Goal: Task Accomplishment & Management: Manage account settings

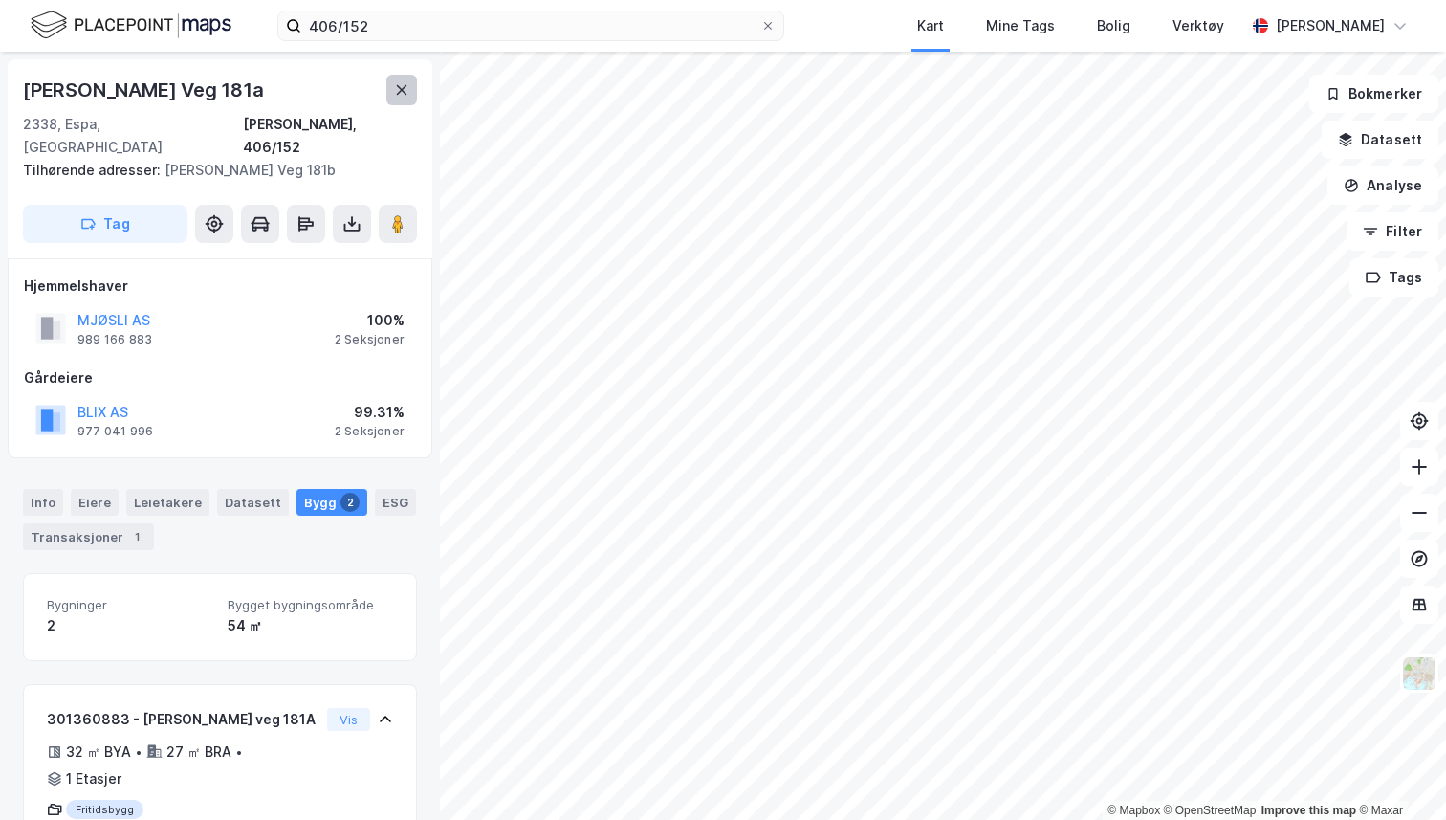
click at [408, 87] on icon at bounding box center [401, 89] width 15 height 15
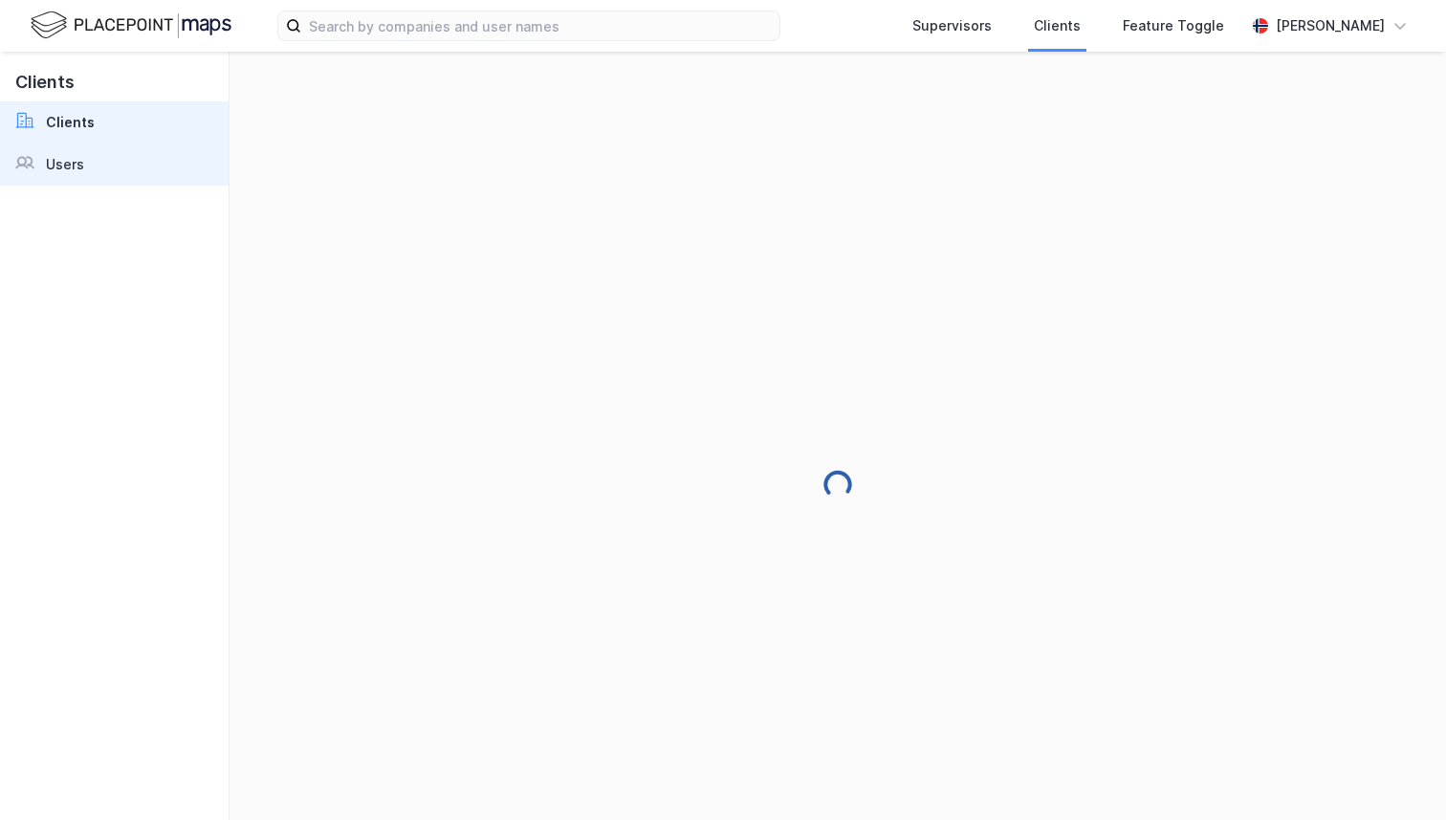
click at [135, 153] on link "Users" at bounding box center [114, 164] width 229 height 42
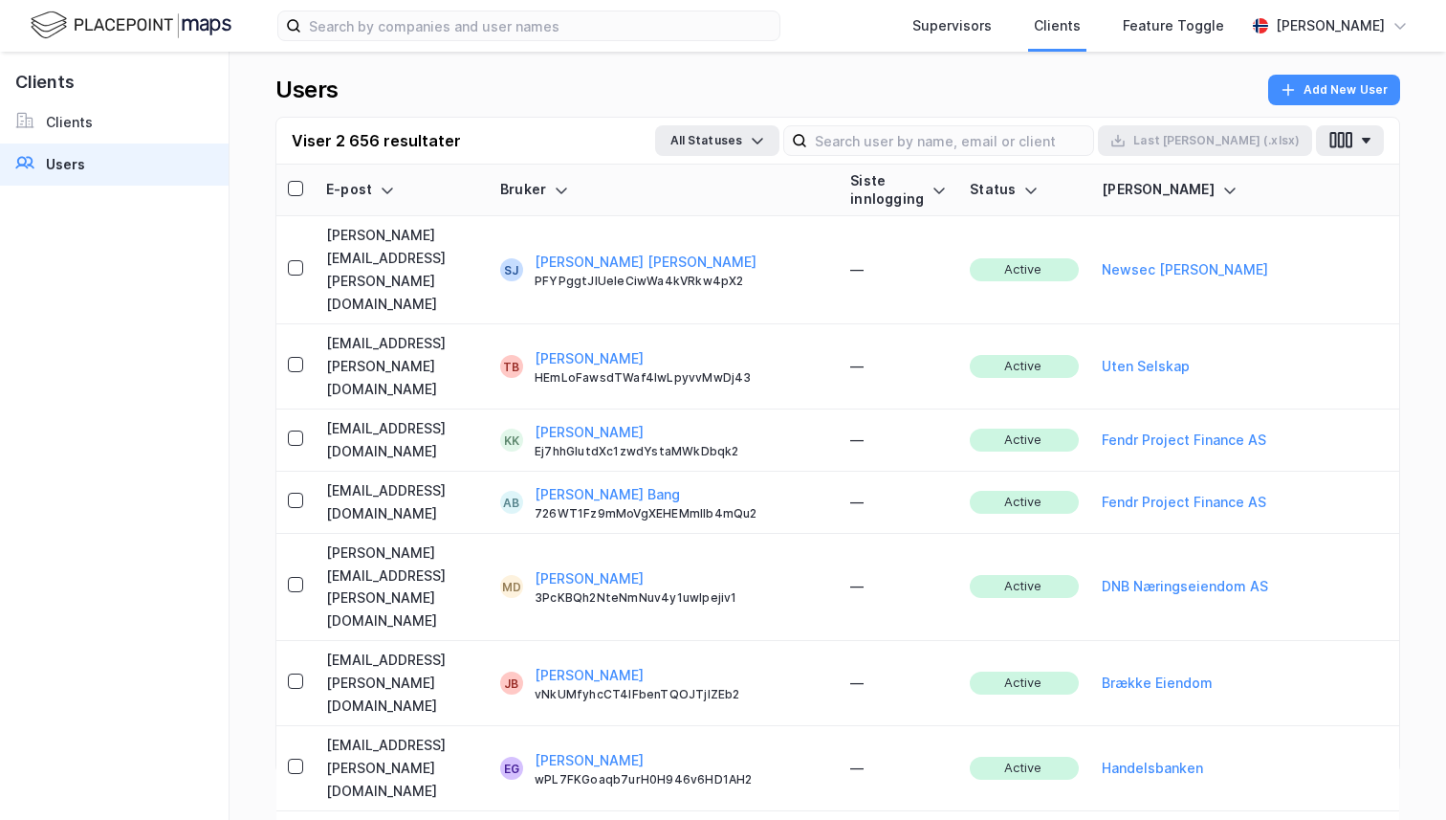
click at [539, 83] on div "Users Add New User" at bounding box center [837, 96] width 1125 height 42
click at [957, 138] on input at bounding box center [950, 140] width 286 height 29
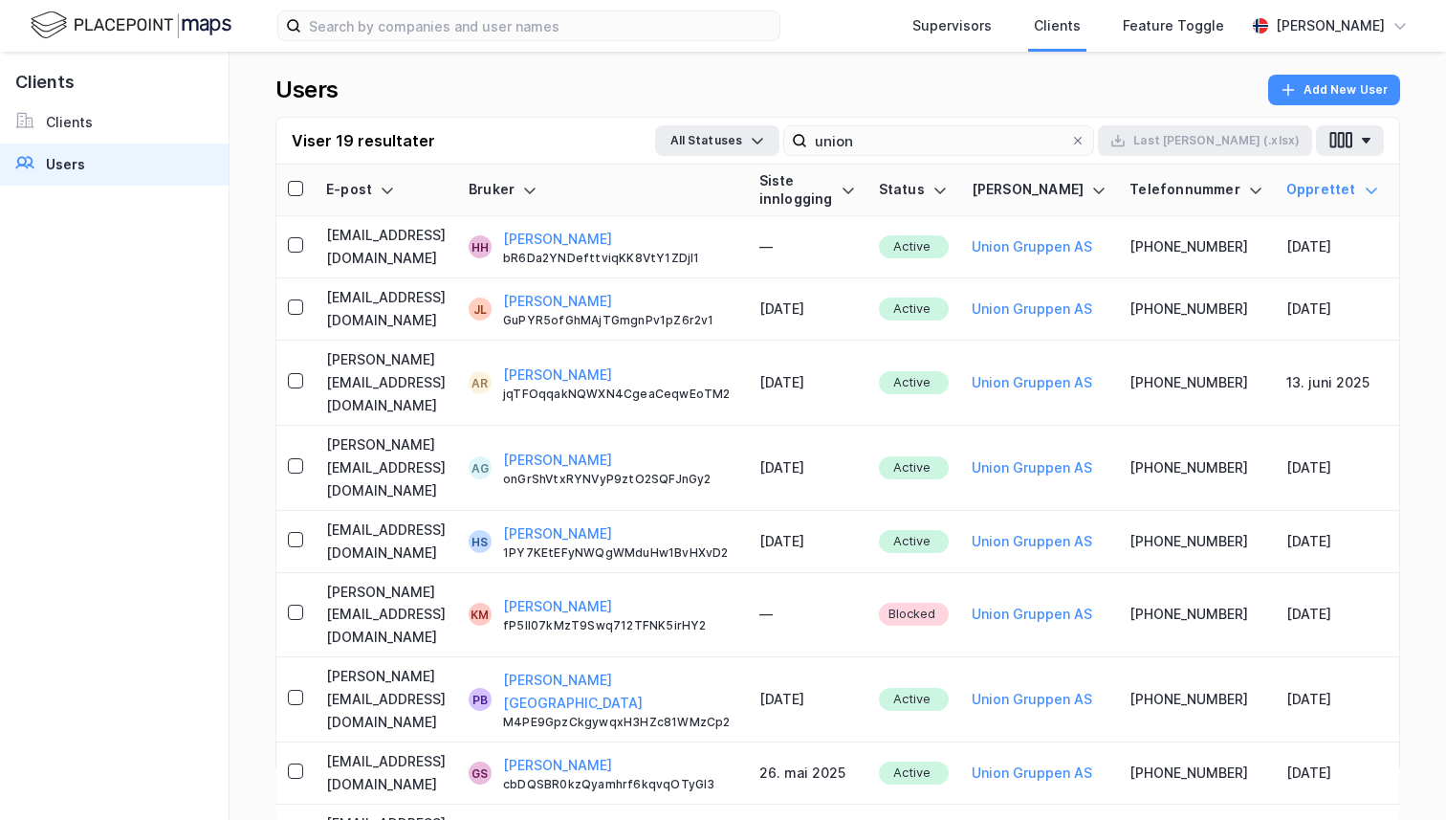
click at [1364, 198] on div at bounding box center [1371, 190] width 15 height 18
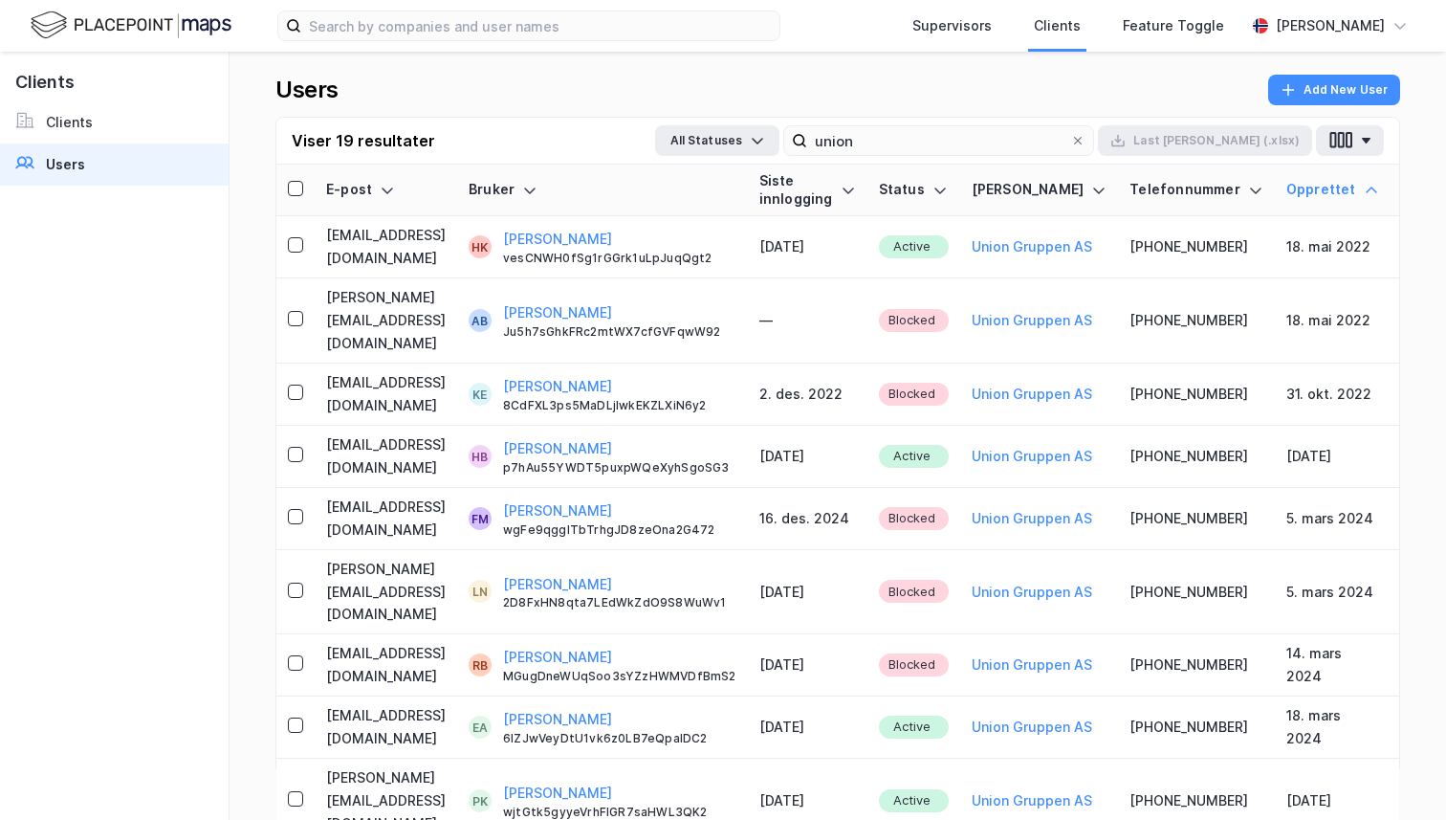
click at [1364, 198] on div at bounding box center [1371, 190] width 15 height 18
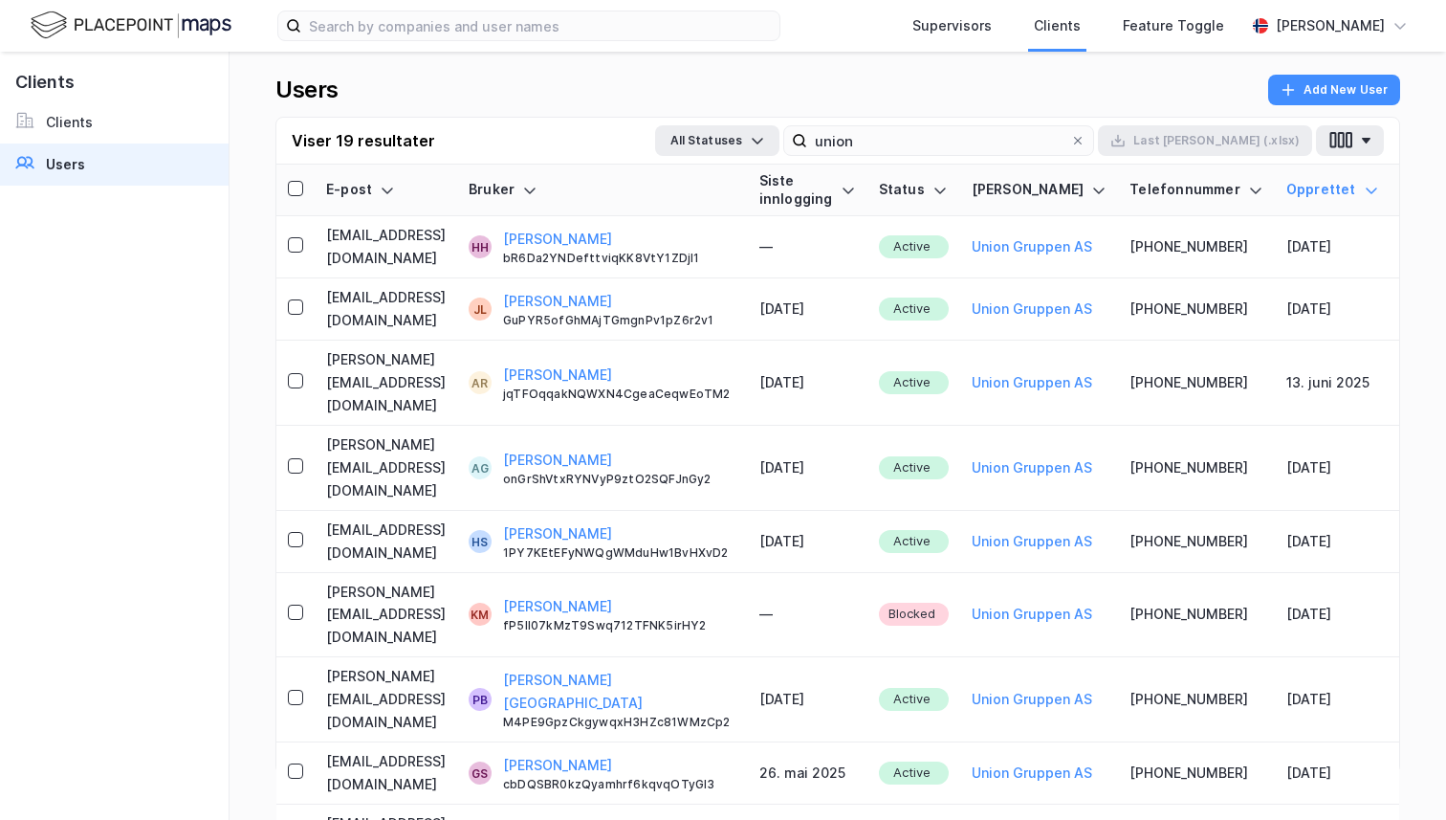
click at [948, 124] on div "Viser 19 resultater All Statuses union Last ned (.xlsx)" at bounding box center [837, 141] width 1123 height 47
click at [946, 138] on input "union" at bounding box center [938, 140] width 263 height 29
type input "d"
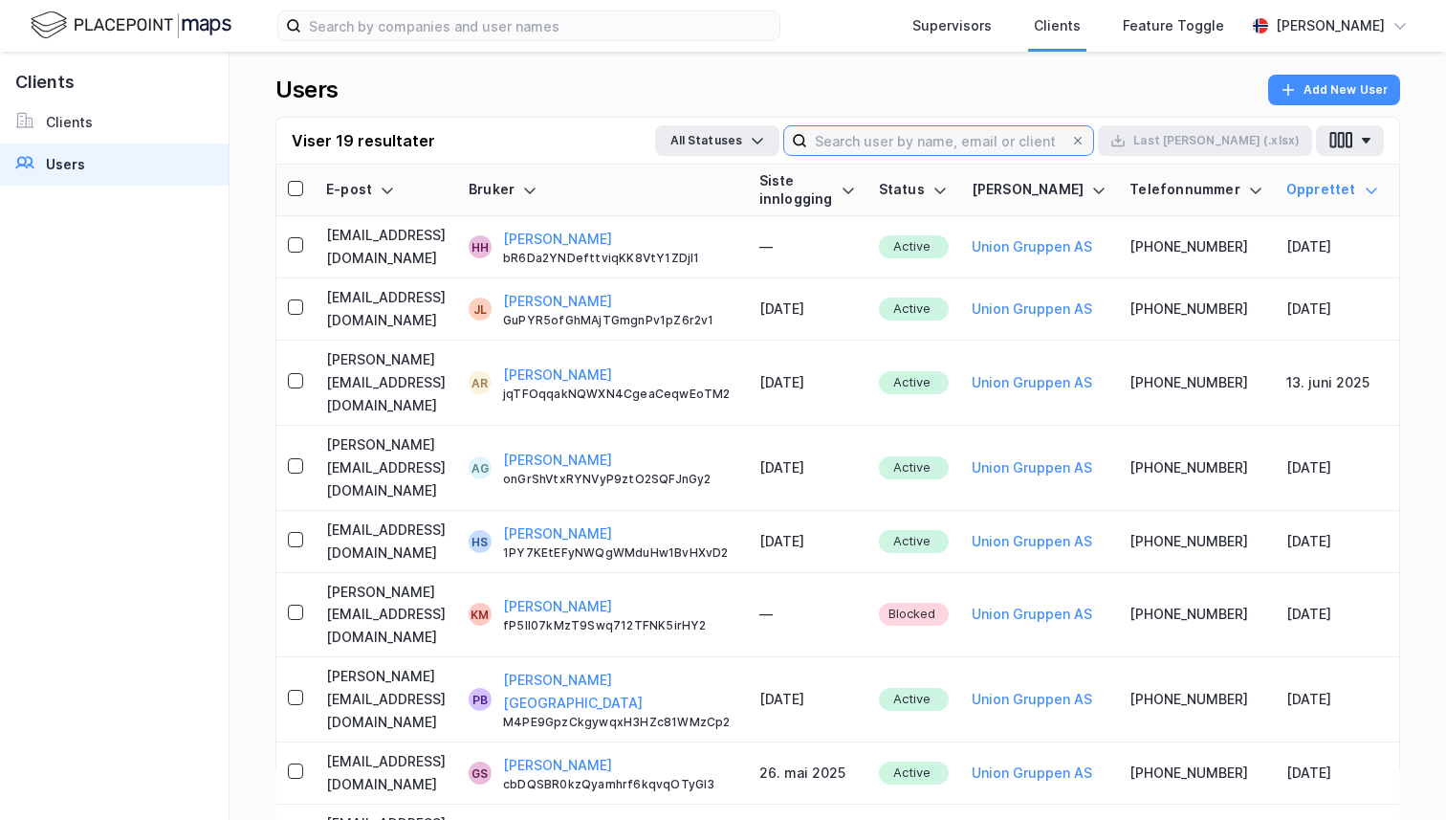
type input "f"
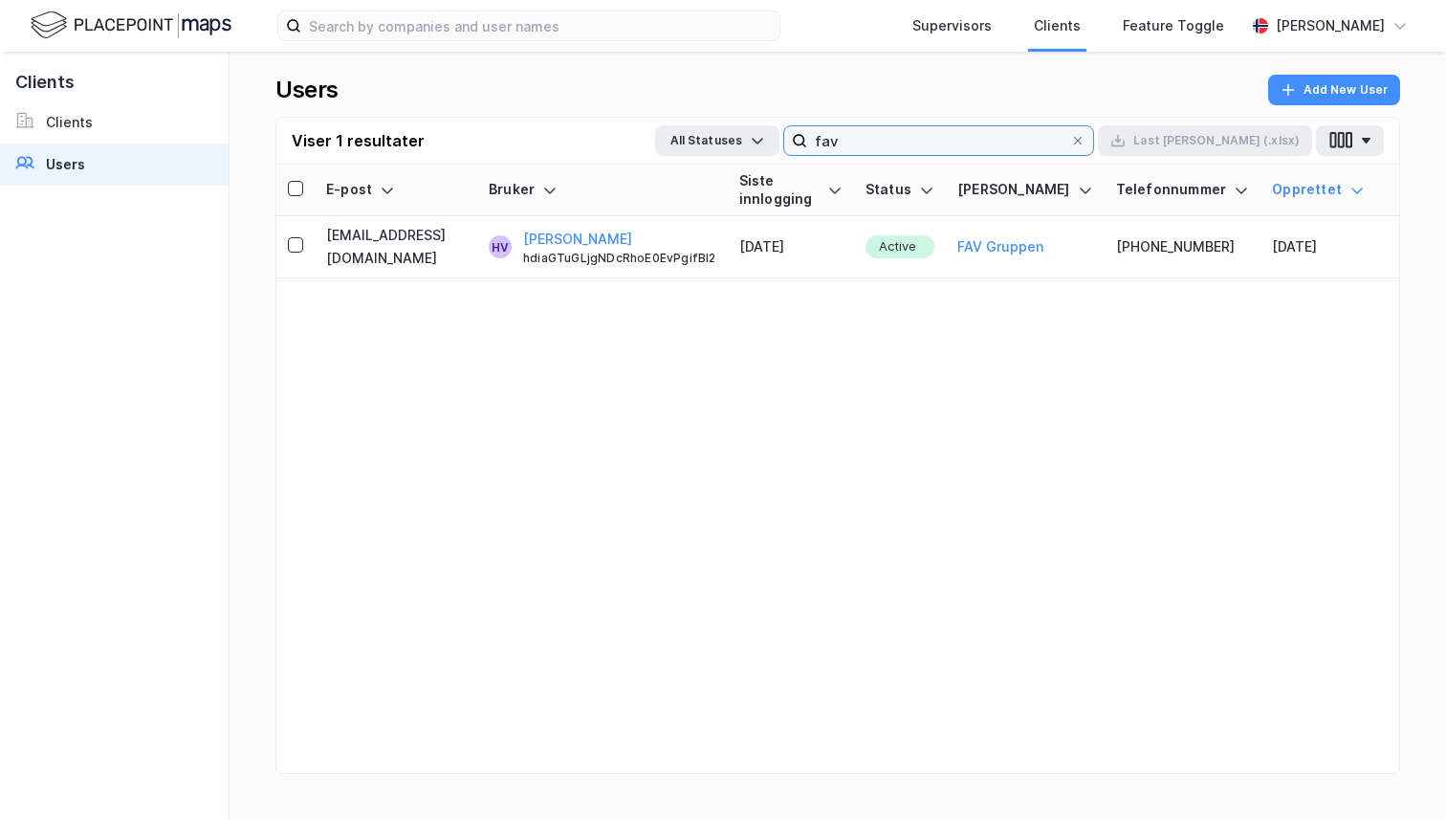
type input "fav"
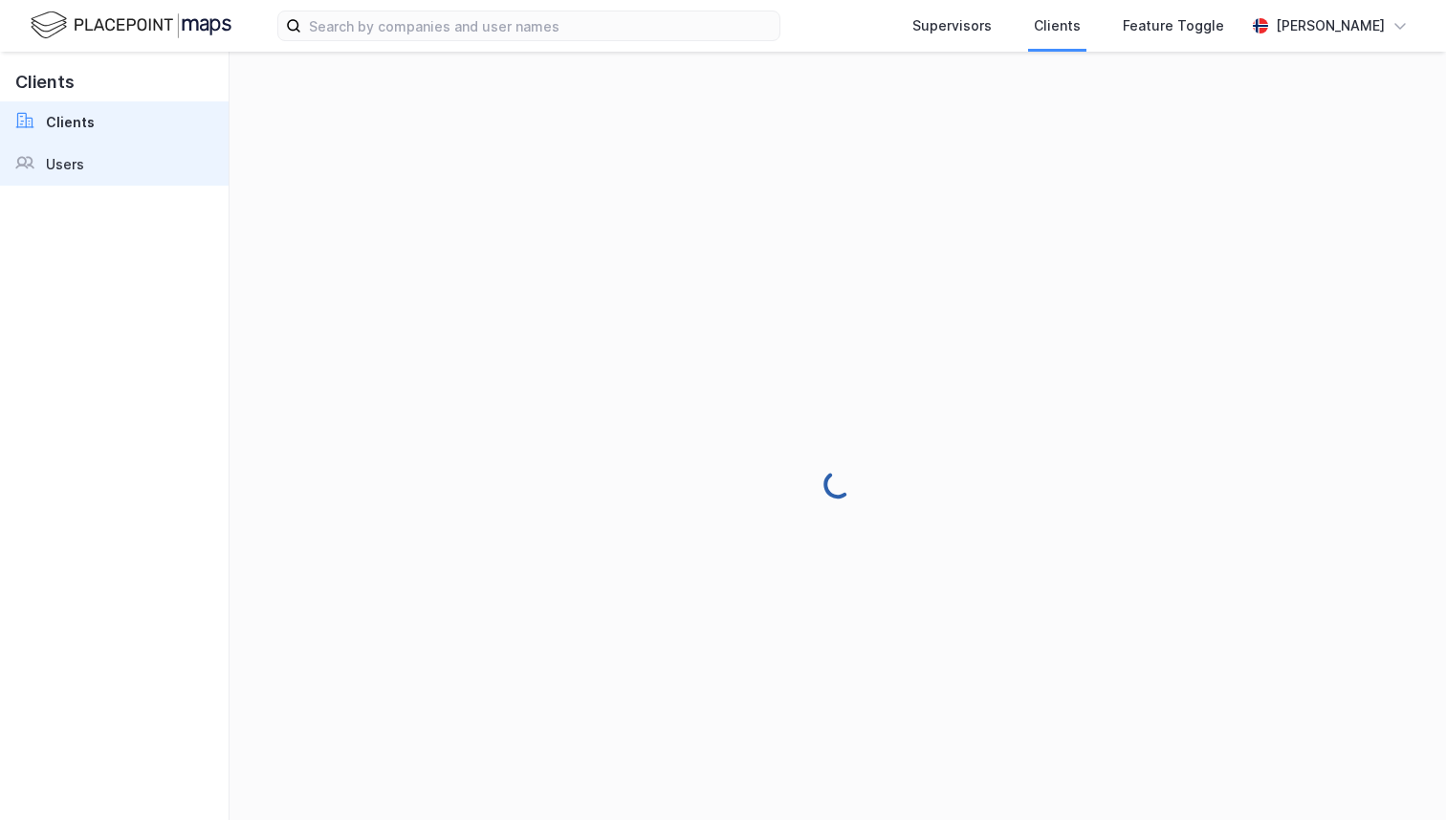
click at [178, 156] on link "Users" at bounding box center [114, 164] width 229 height 42
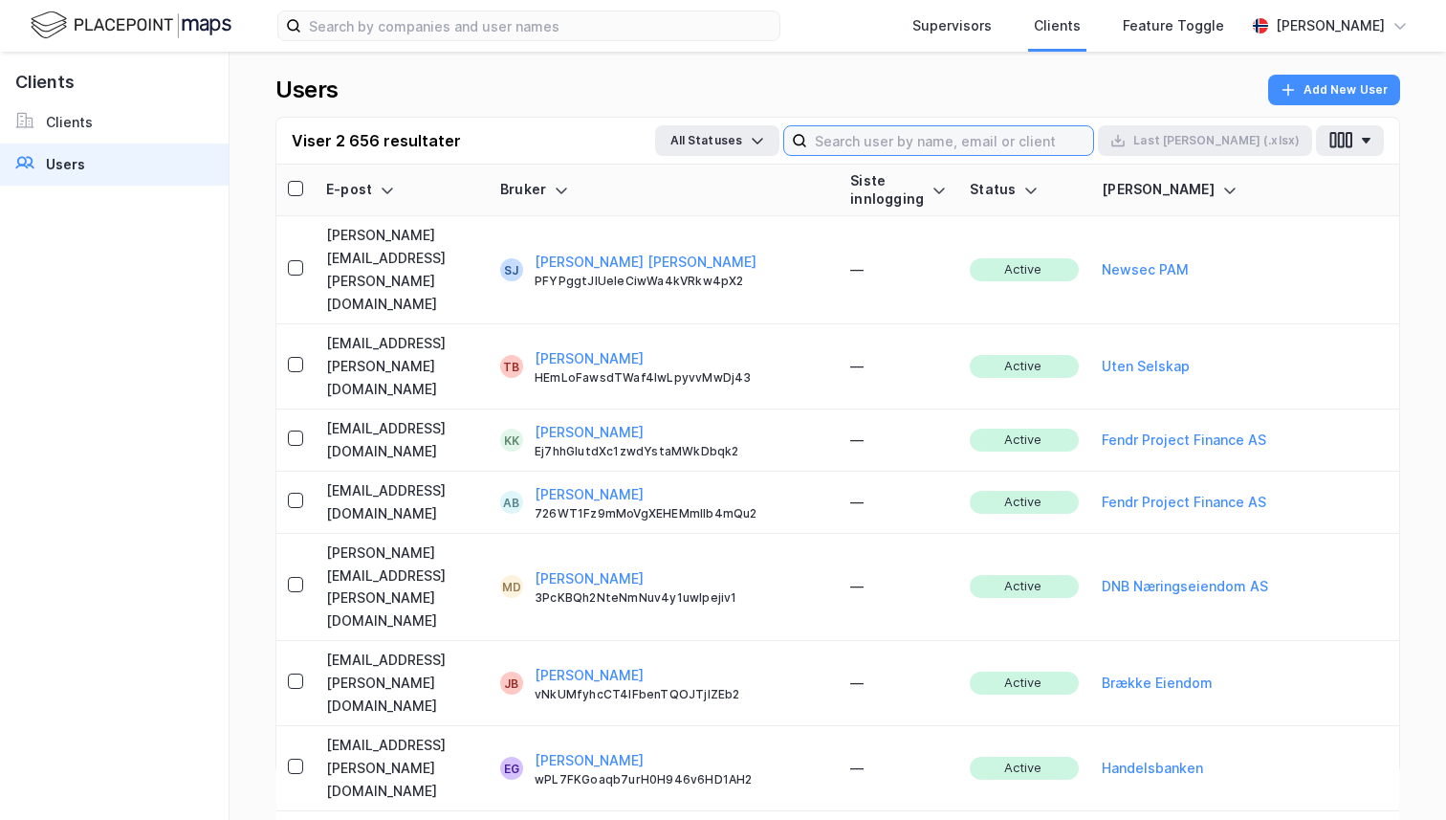
click at [1093, 143] on input at bounding box center [950, 140] width 286 height 29
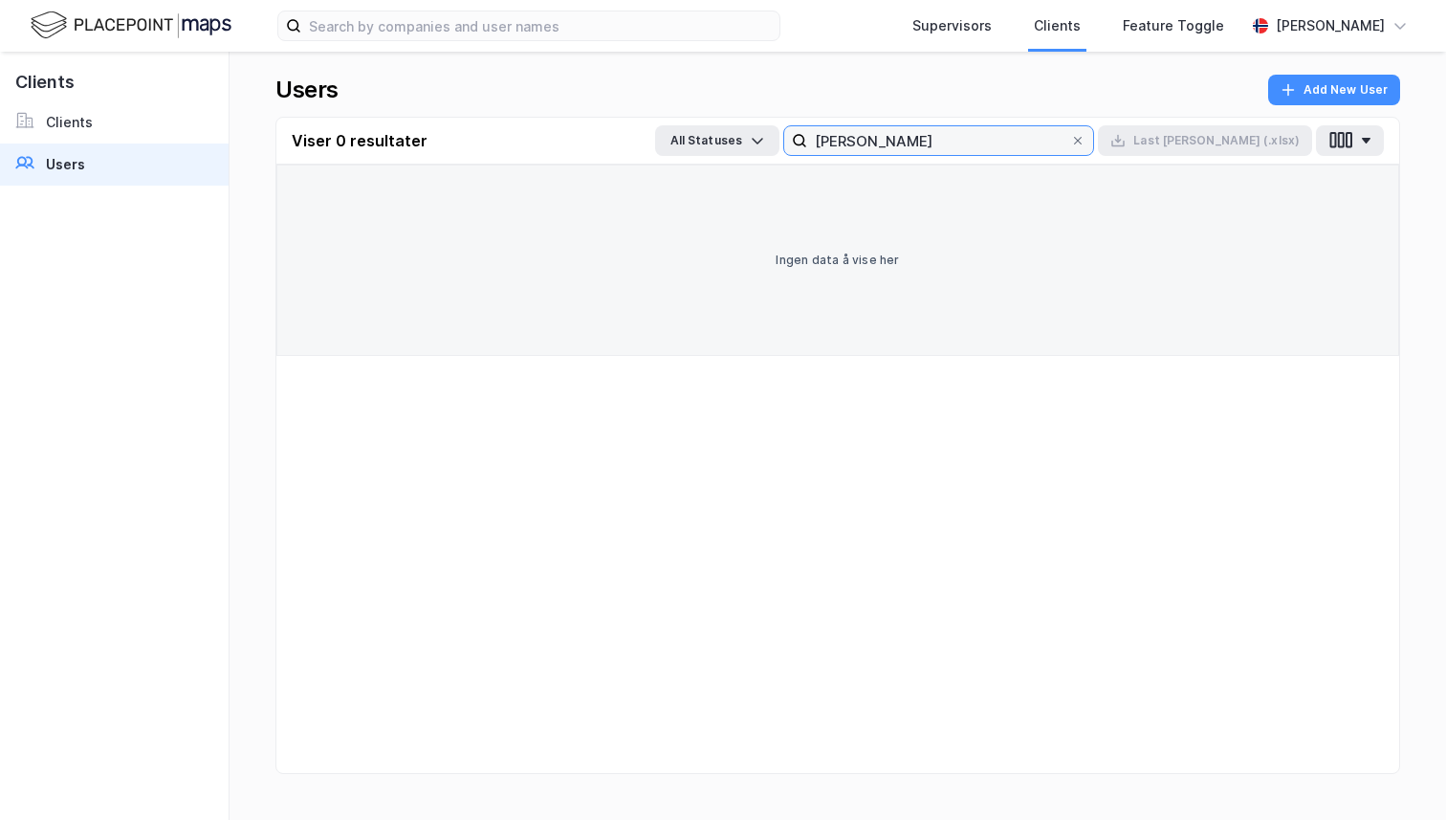
click at [1046, 143] on input "haakon fav" at bounding box center [938, 140] width 263 height 29
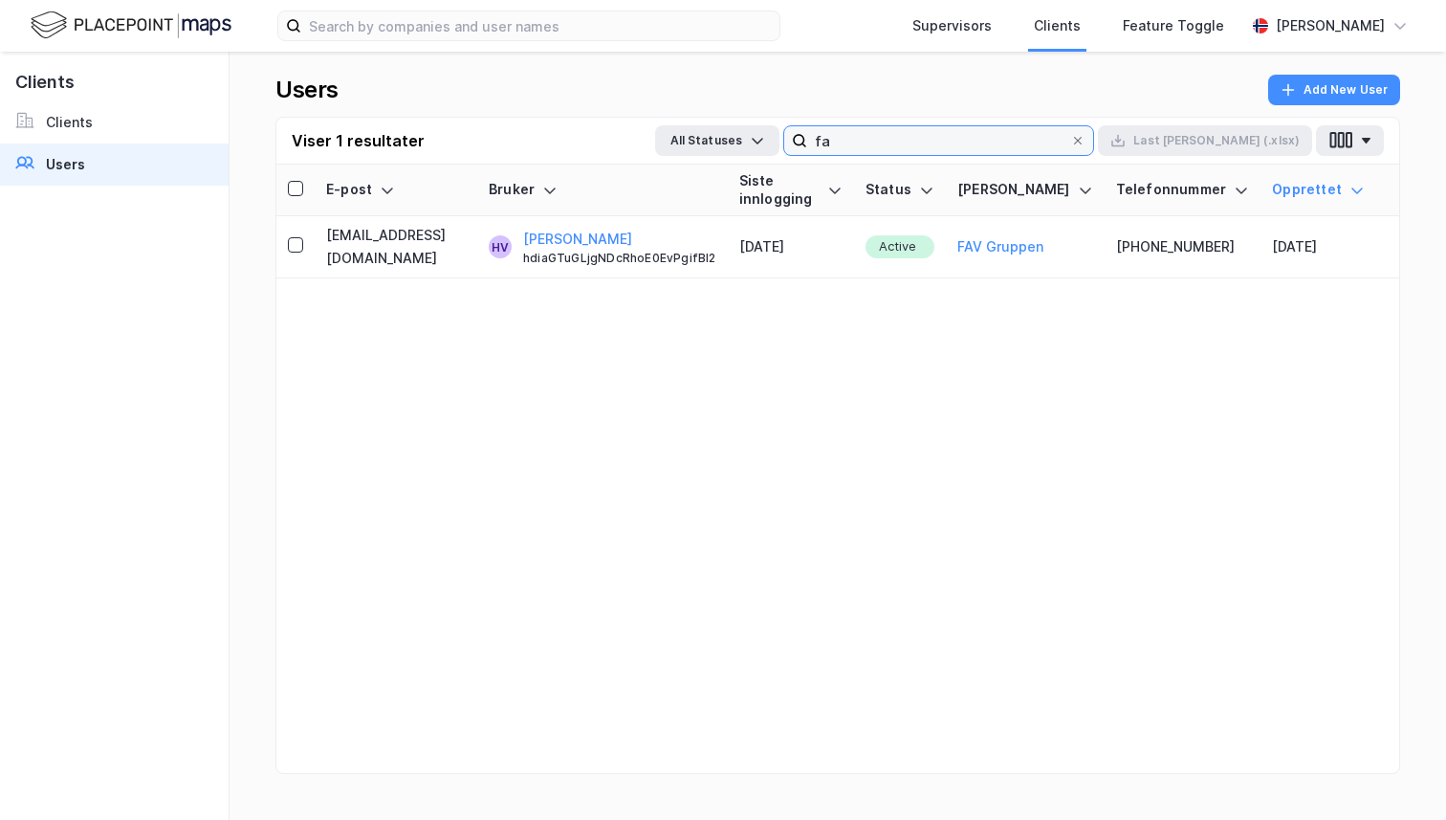
type input "f"
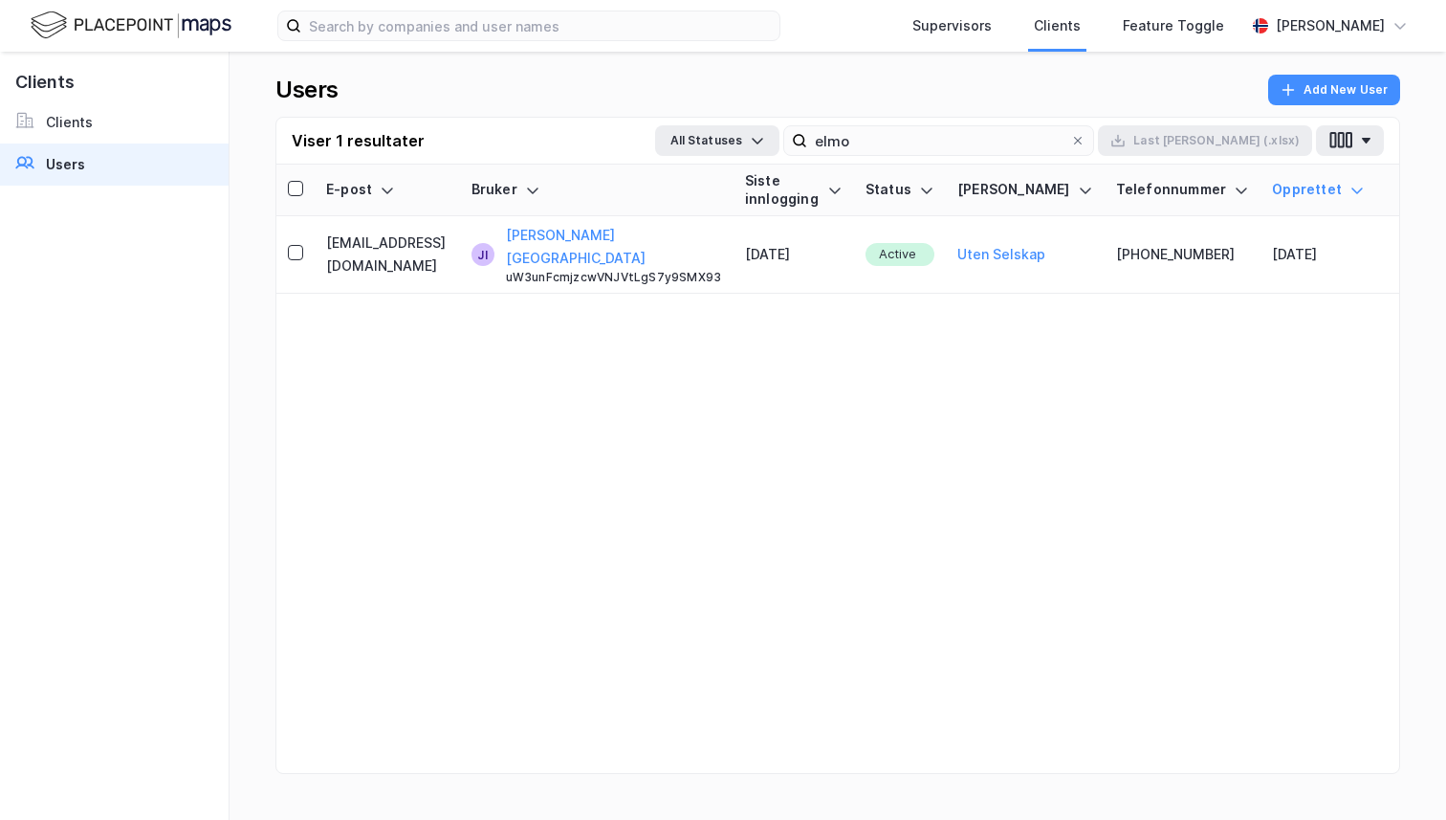
click at [378, 349] on div "E-post Bruker Siste innlogging Status Kunde Telefonnummer Opprettet joar.inderg…" at bounding box center [837, 492] width 1123 height 655
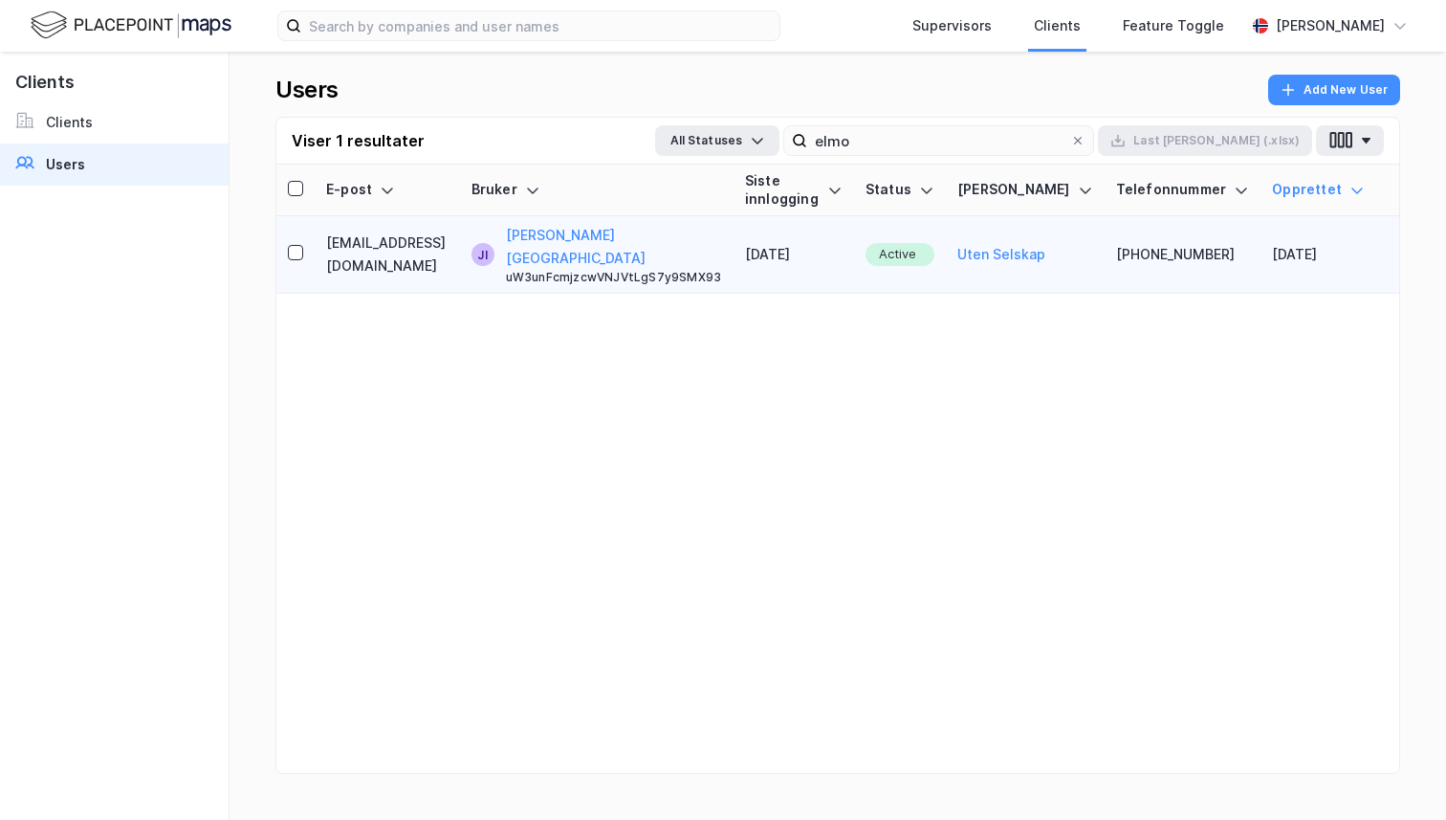
click at [854, 216] on td "[DATE]" at bounding box center [794, 254] width 121 height 77
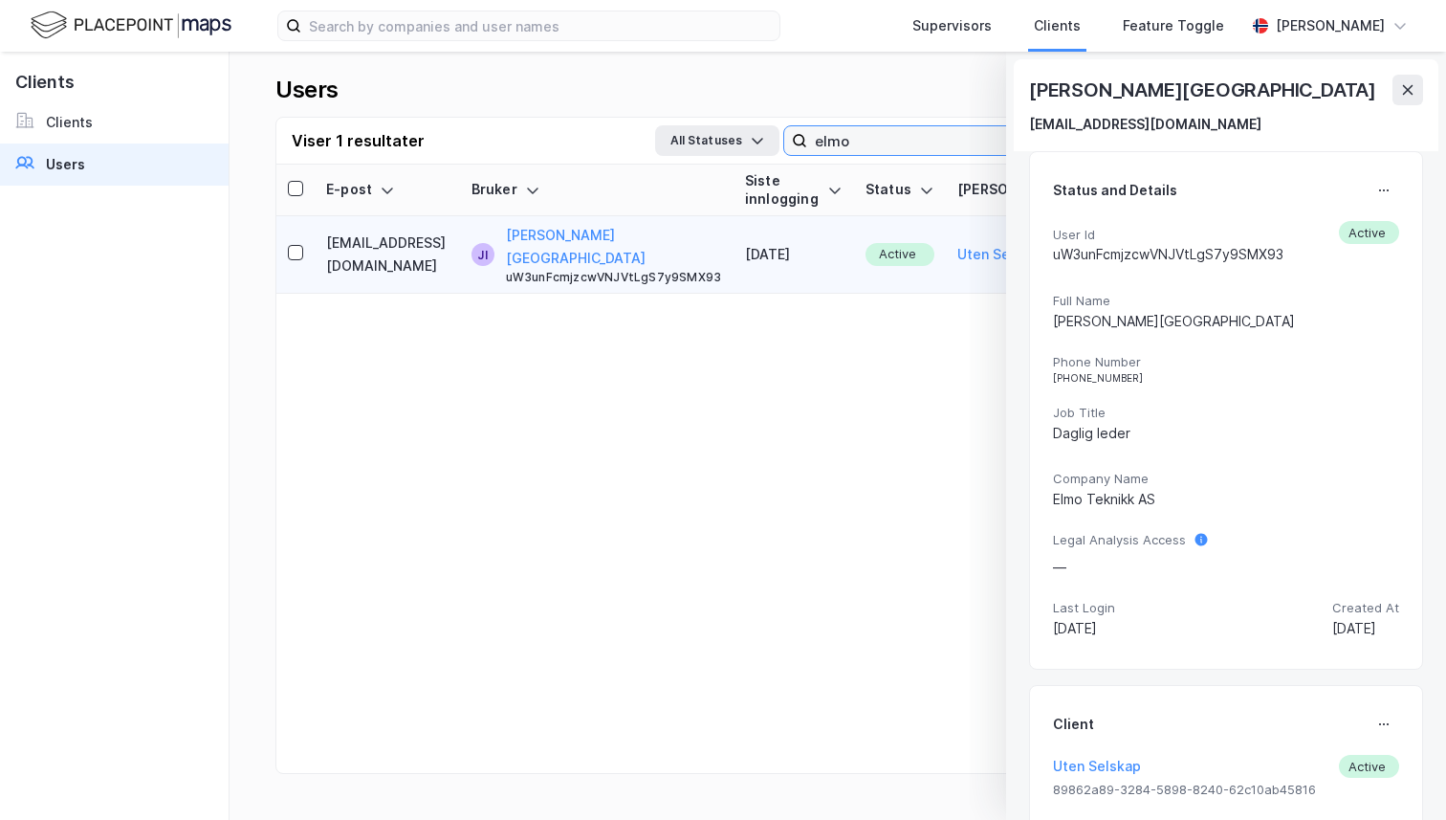
click at [945, 143] on input "elmo" at bounding box center [938, 140] width 263 height 29
click at [1424, 81] on div "Joar Indergård joar.indergard@elmo.no" at bounding box center [1226, 105] width 425 height 92
click at [1399, 86] on button at bounding box center [1408, 90] width 31 height 31
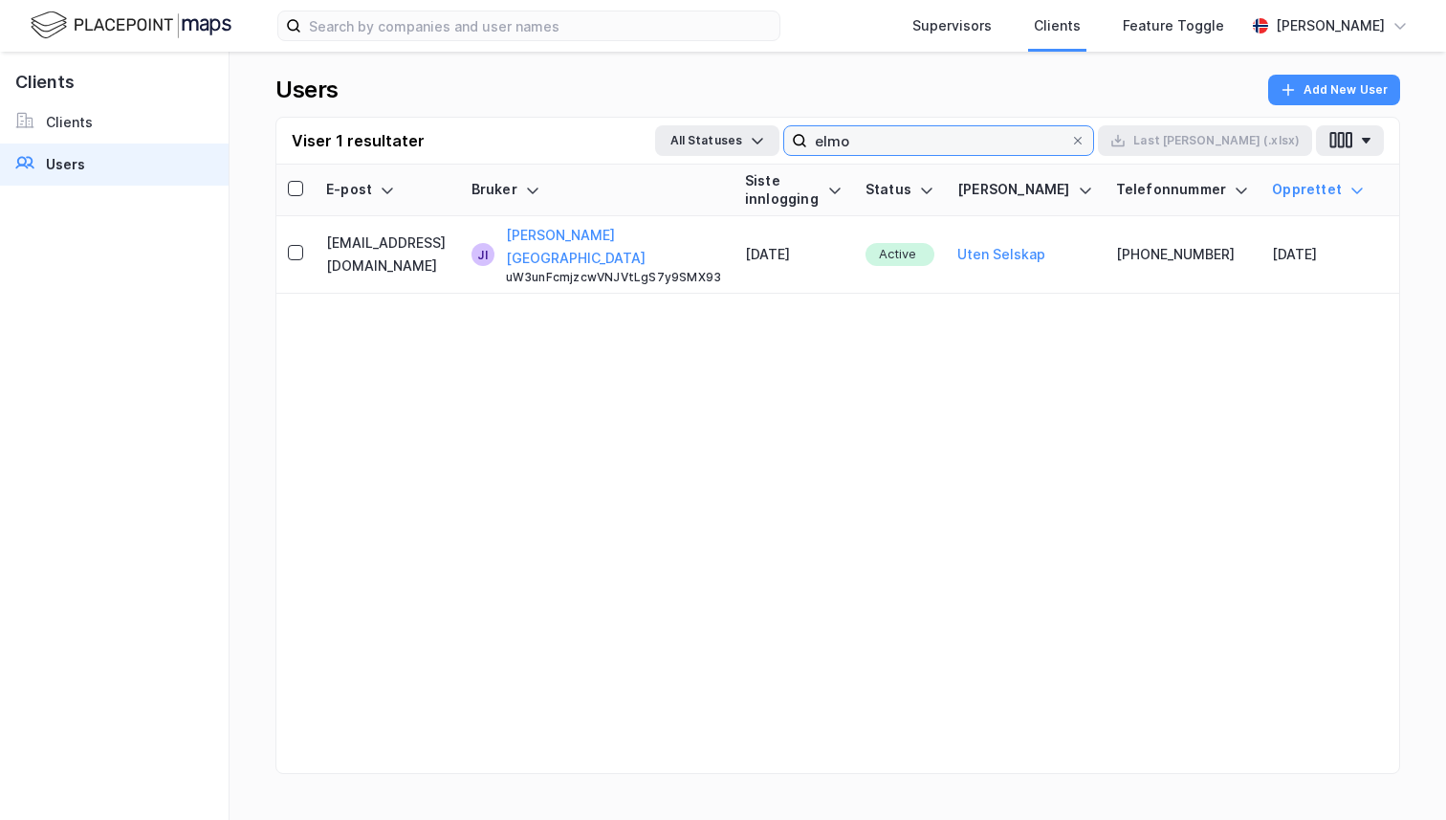
click at [924, 144] on input "elmo" at bounding box center [938, 140] width 263 height 29
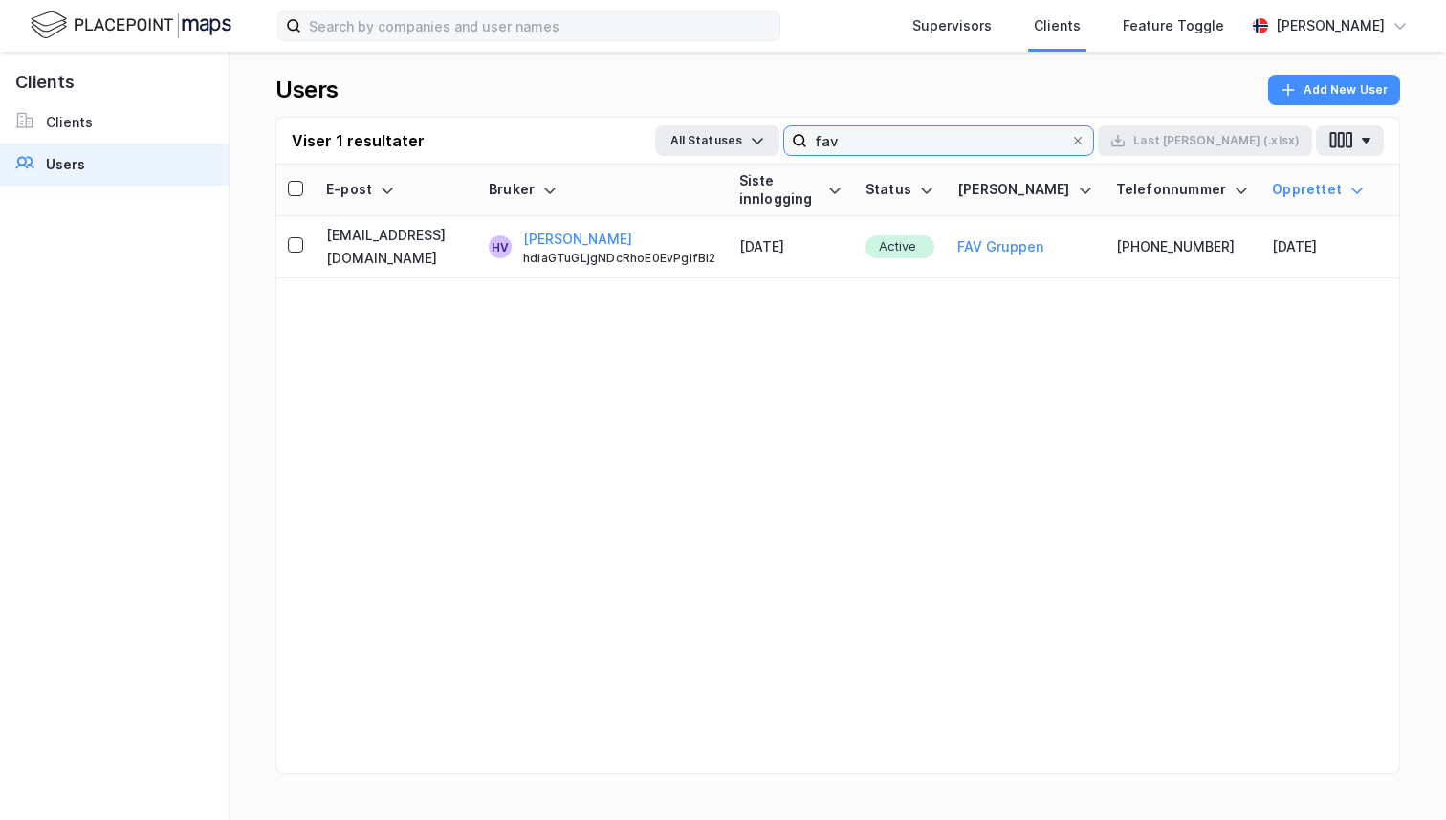
type input "fav"
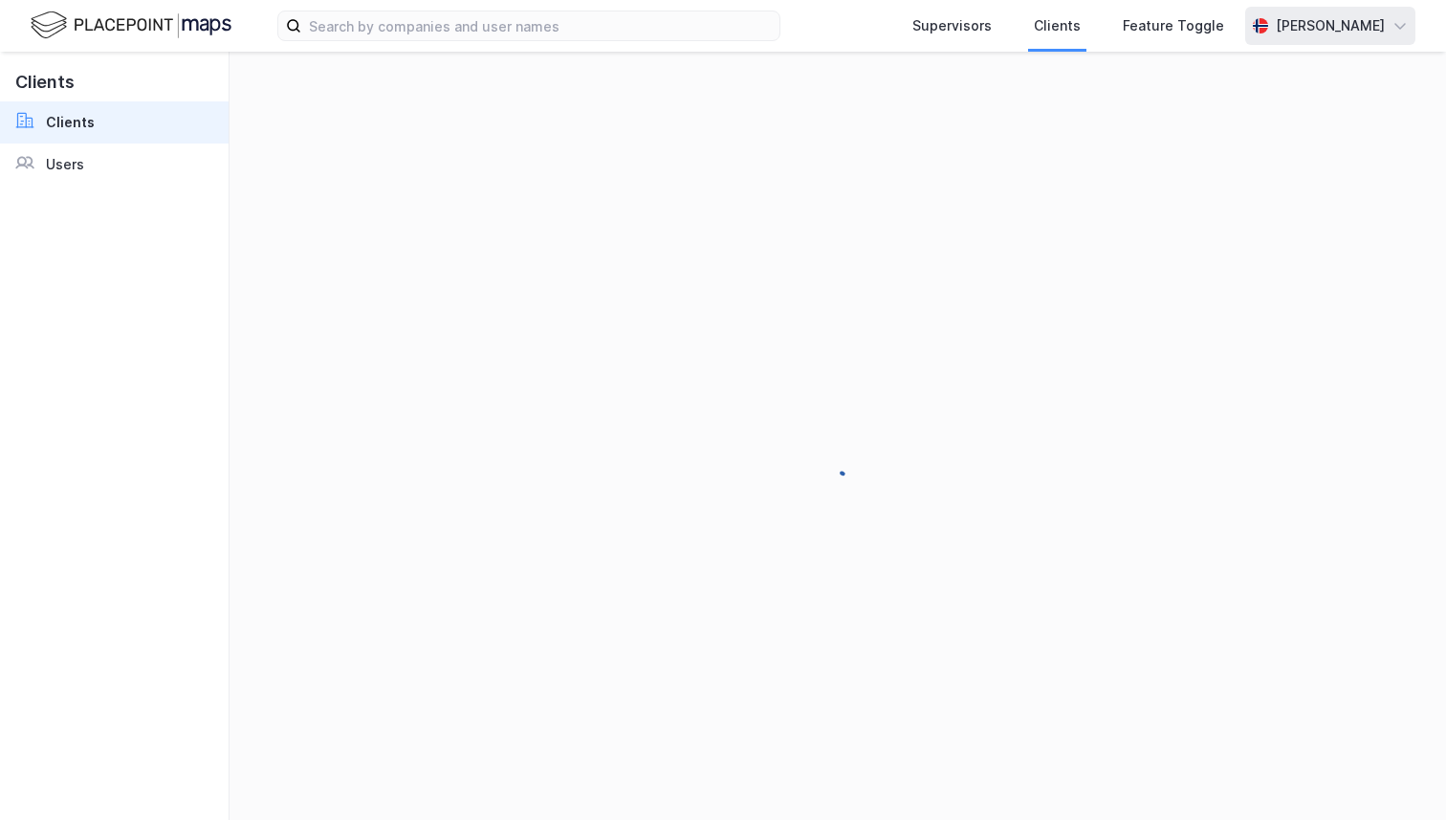
click at [1285, 7] on div "[PERSON_NAME]" at bounding box center [1330, 26] width 170 height 38
click at [1267, 102] on div "Logg ut" at bounding box center [1291, 118] width 249 height 46
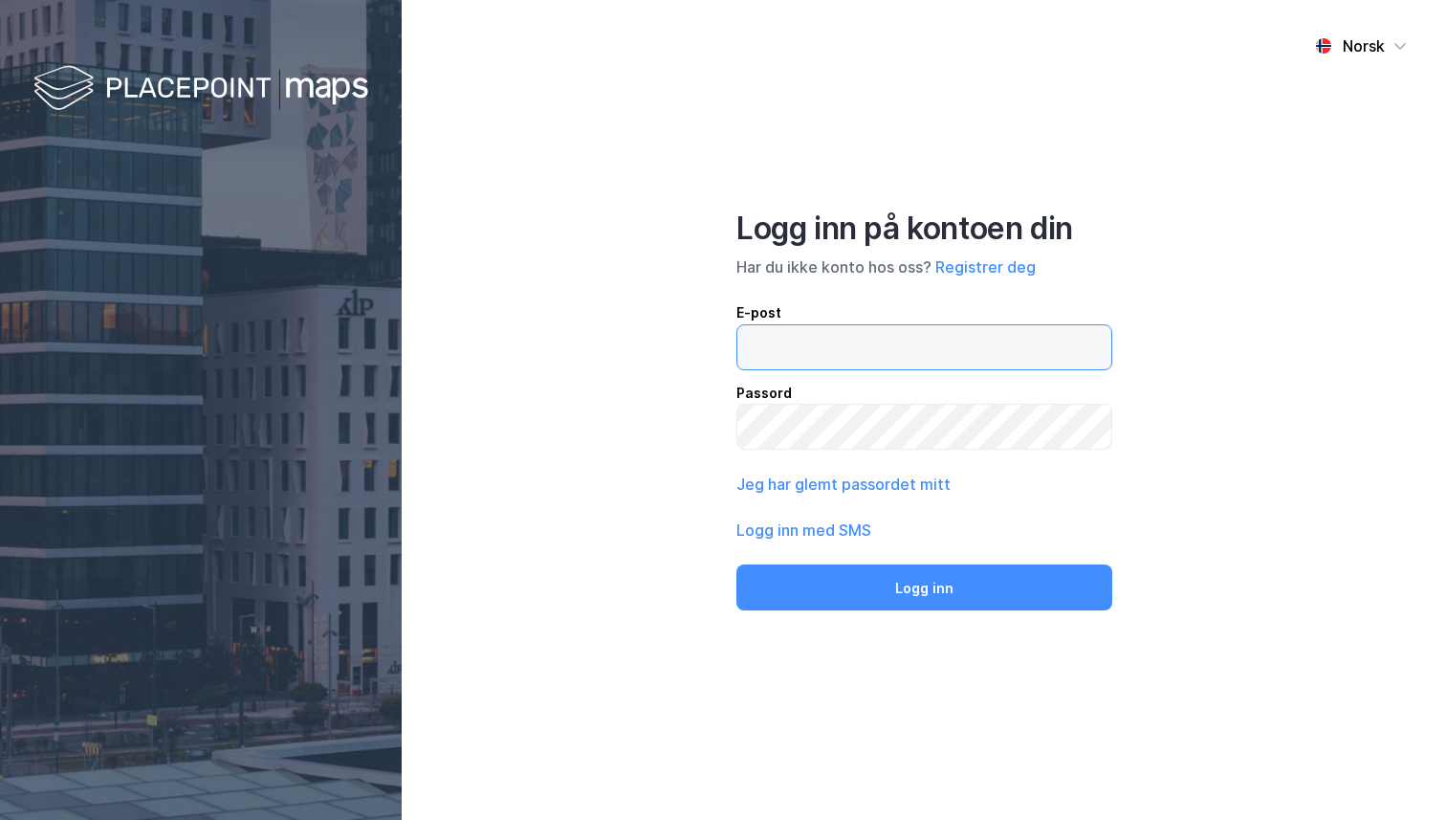
click at [898, 347] on input "email" at bounding box center [925, 347] width 374 height 44
type input "andreas+admin@newsecmaps.com"
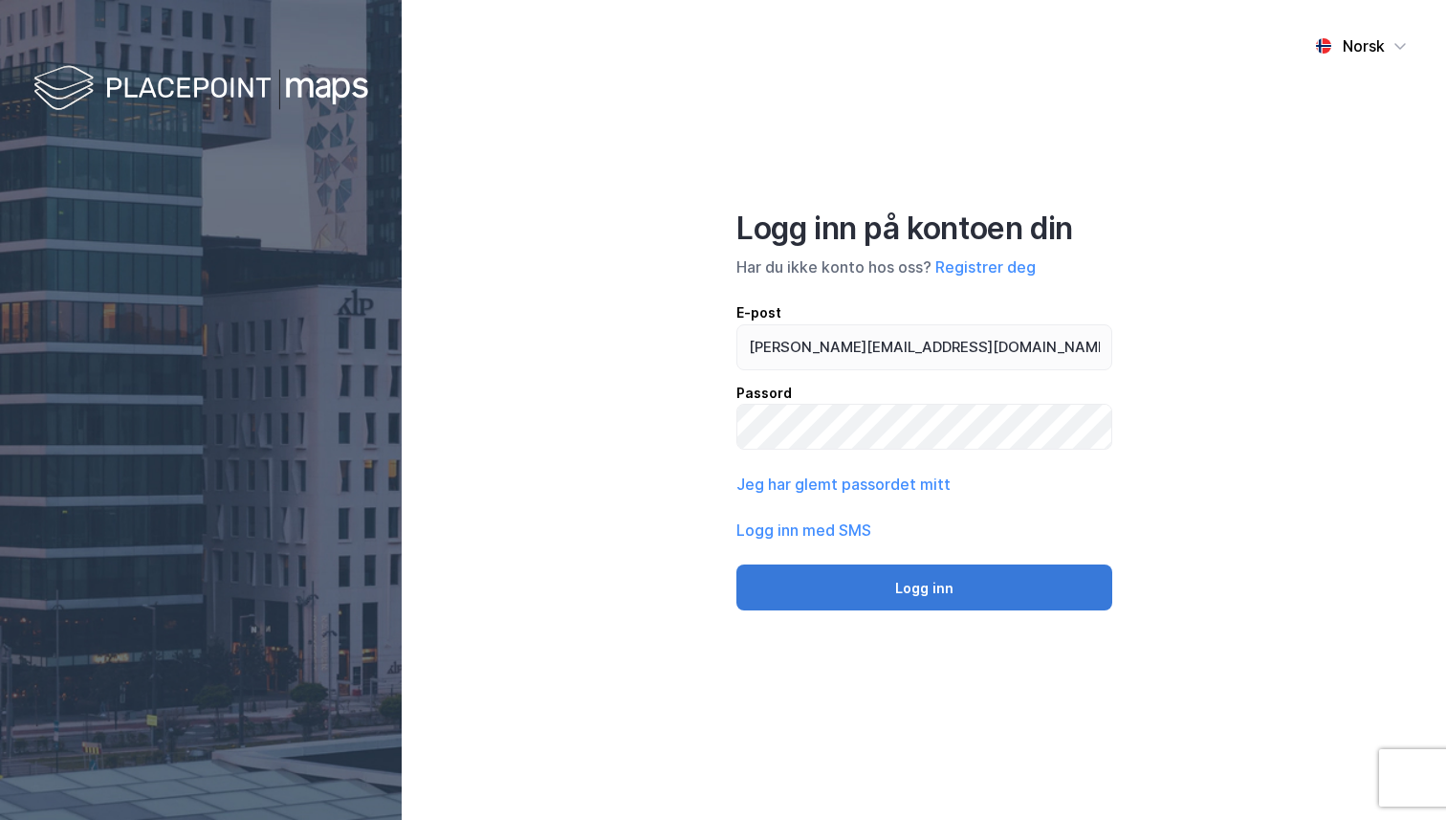
click at [891, 594] on button "Logg inn" at bounding box center [925, 587] width 376 height 46
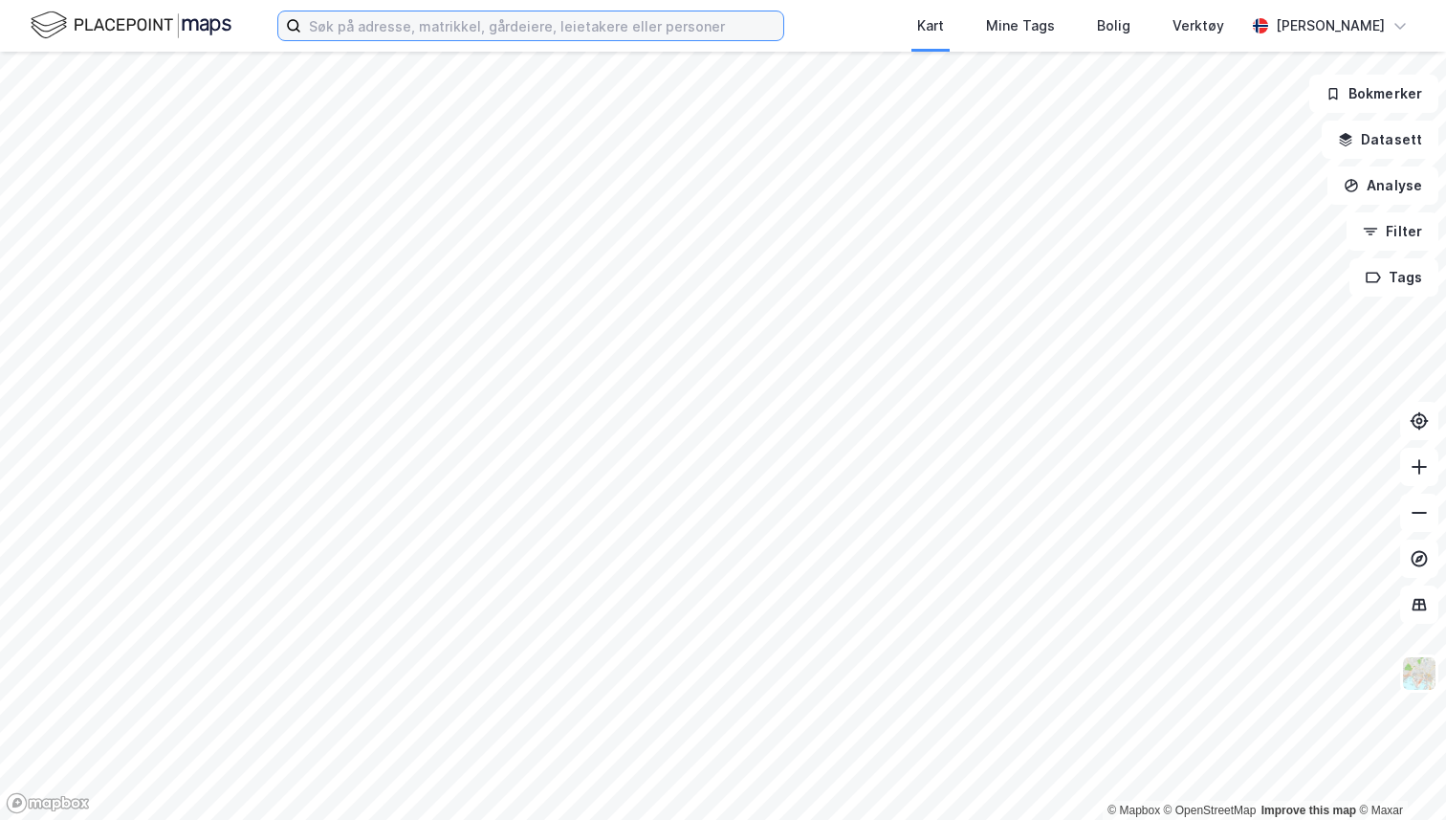
click at [361, 31] on input at bounding box center [542, 25] width 482 height 29
click at [1375, 140] on button "Datasett" at bounding box center [1380, 140] width 117 height 38
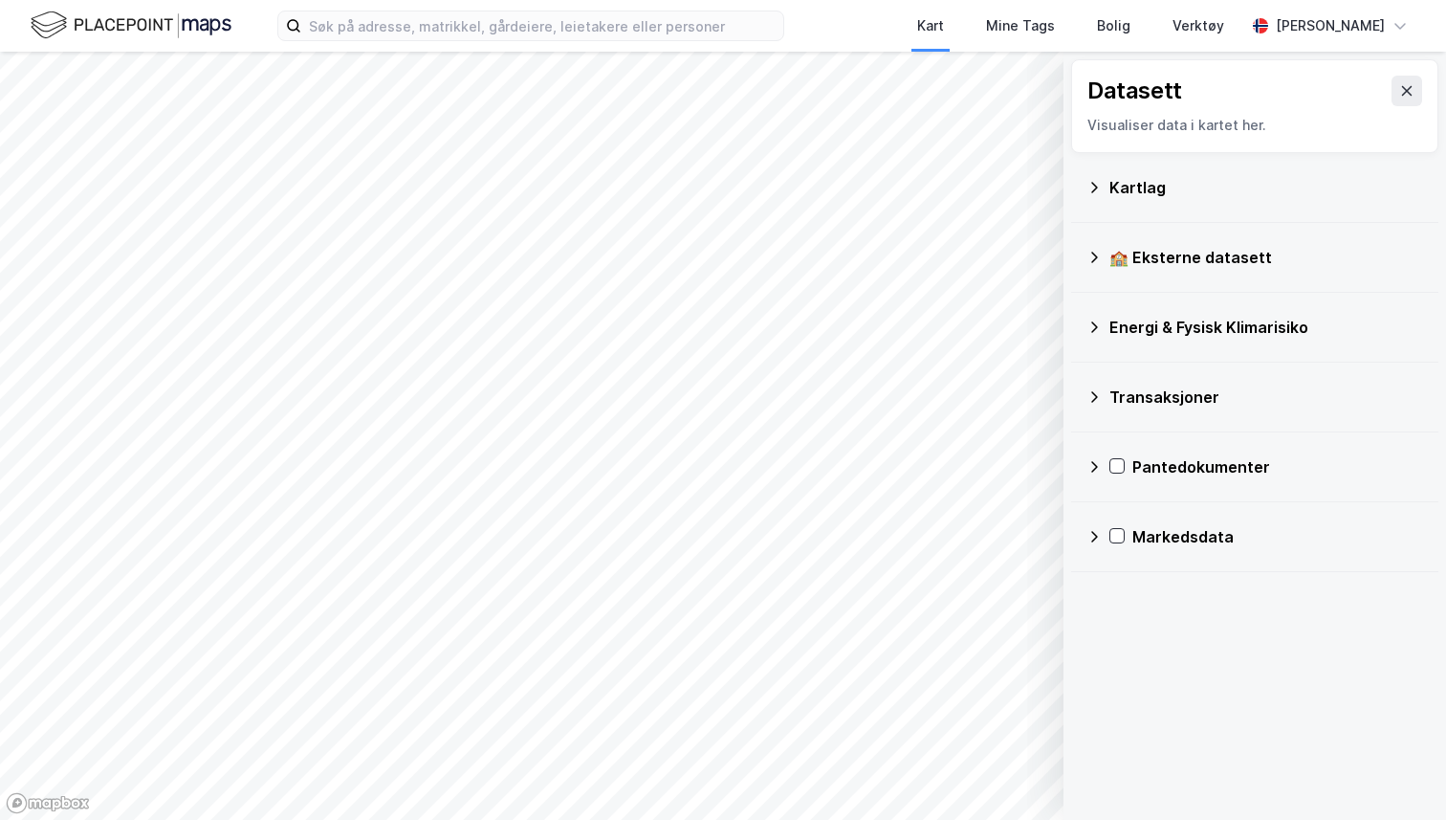
click at [1430, 76] on div "Datasett Visualiser data i kartet her." at bounding box center [1254, 106] width 367 height 94
click at [1422, 77] on div "Datasett Visualiser data i kartet her." at bounding box center [1254, 106] width 367 height 94
click at [1413, 84] on icon at bounding box center [1406, 90] width 15 height 15
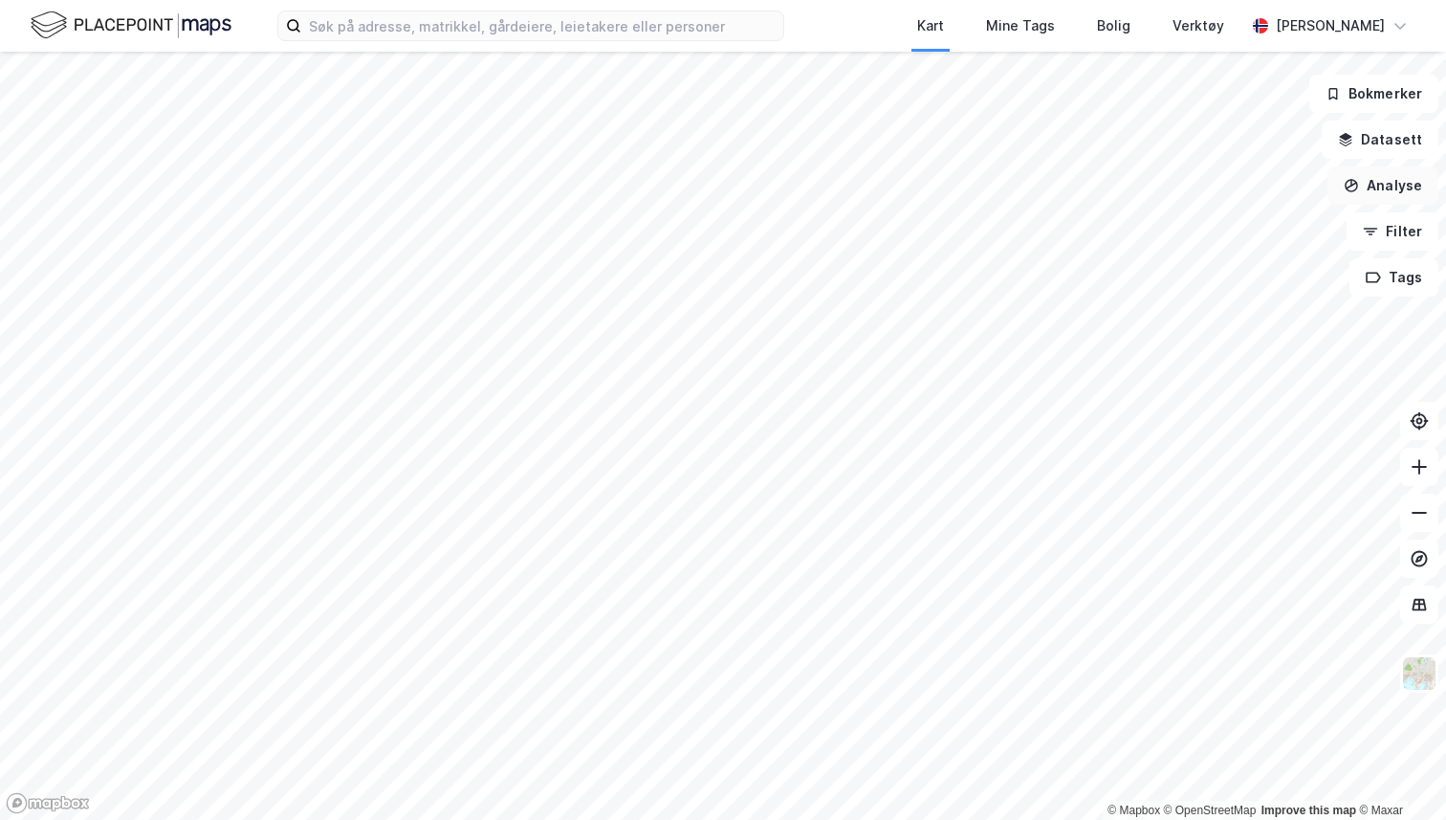
click at [1391, 196] on button "Analyse" at bounding box center [1383, 185] width 111 height 38
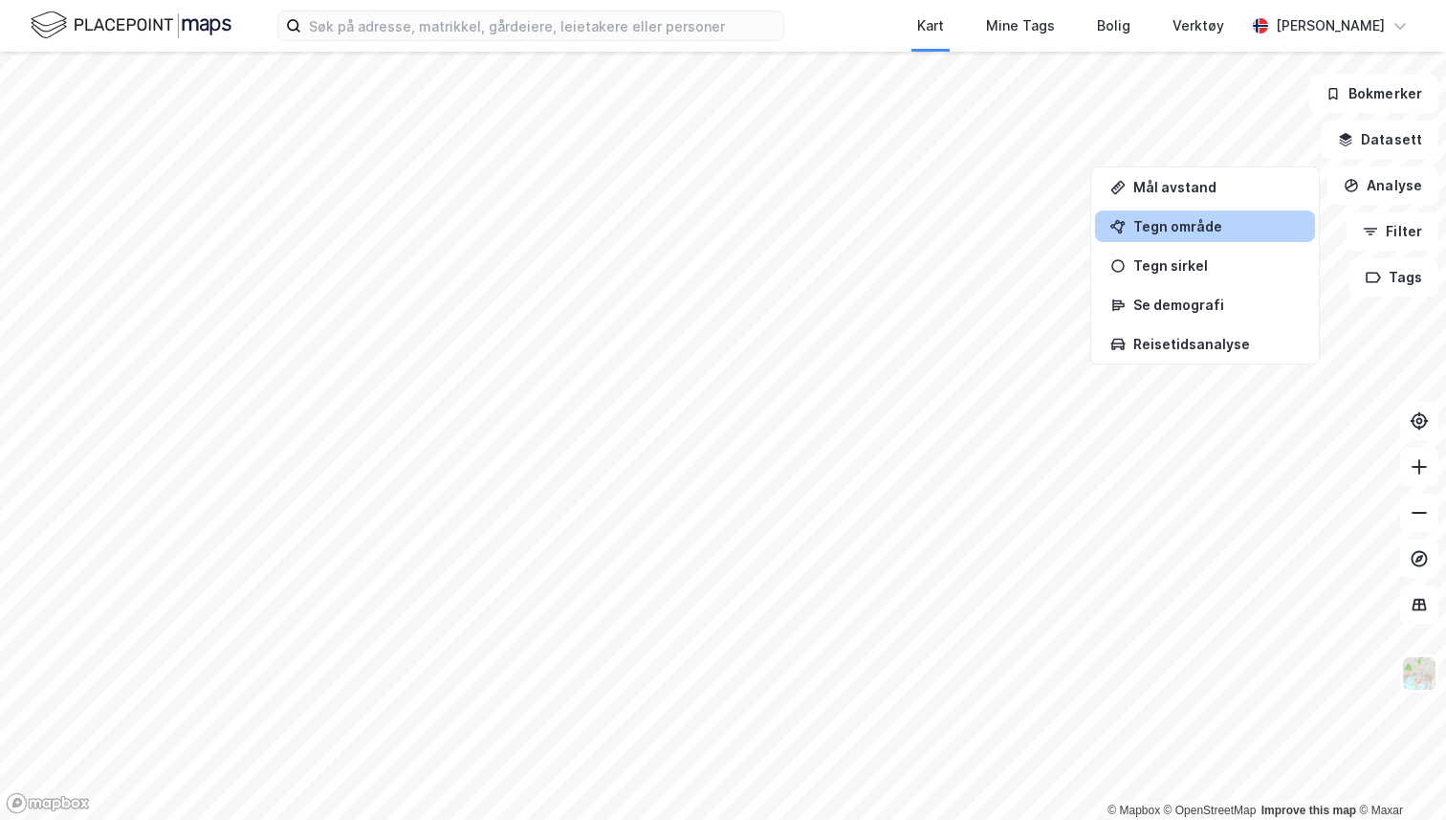
click at [1205, 231] on div "Tegn område" at bounding box center [1217, 226] width 166 height 16
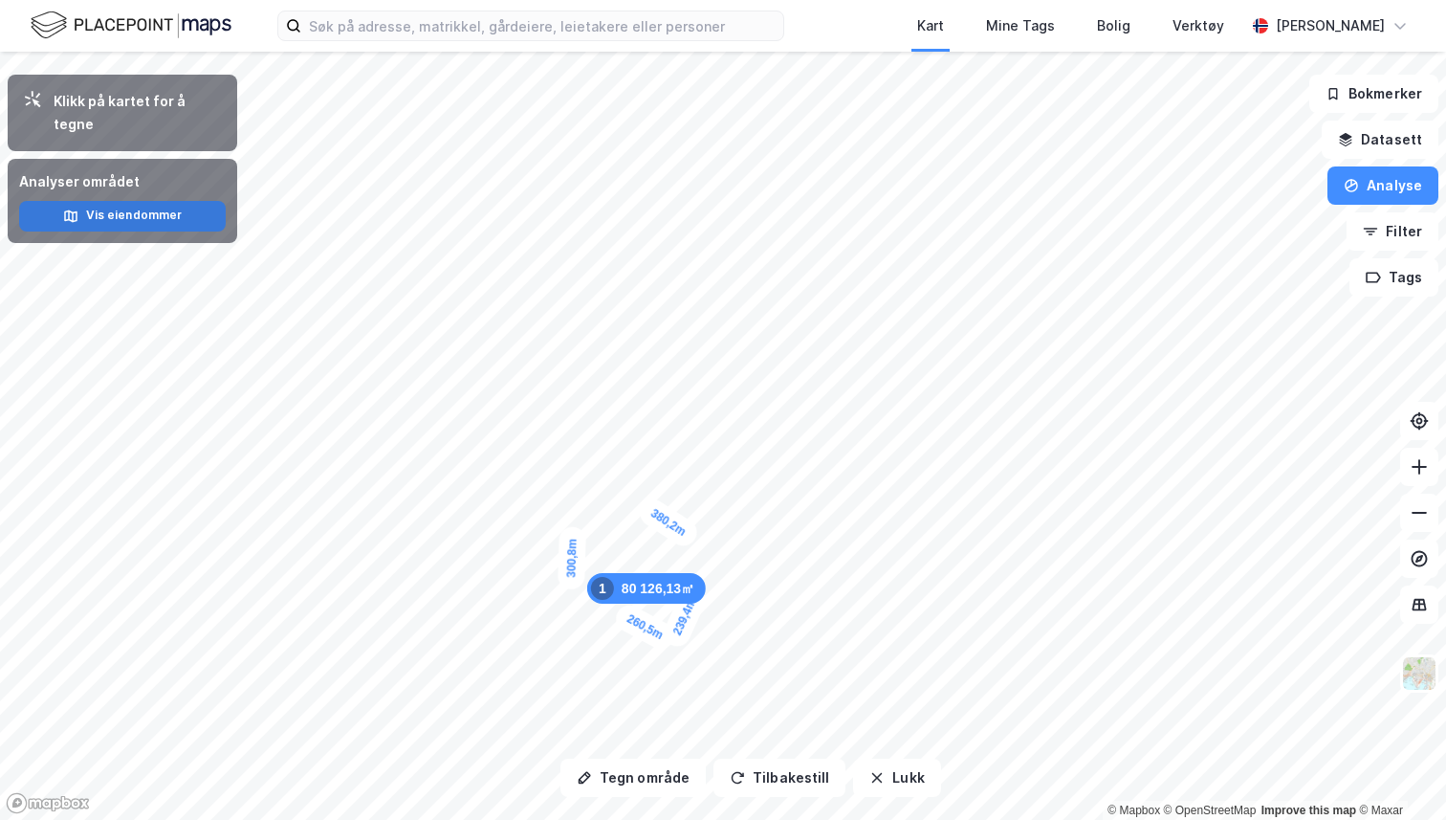
click at [181, 201] on button "Vis eiendommer" at bounding box center [122, 216] width 207 height 31
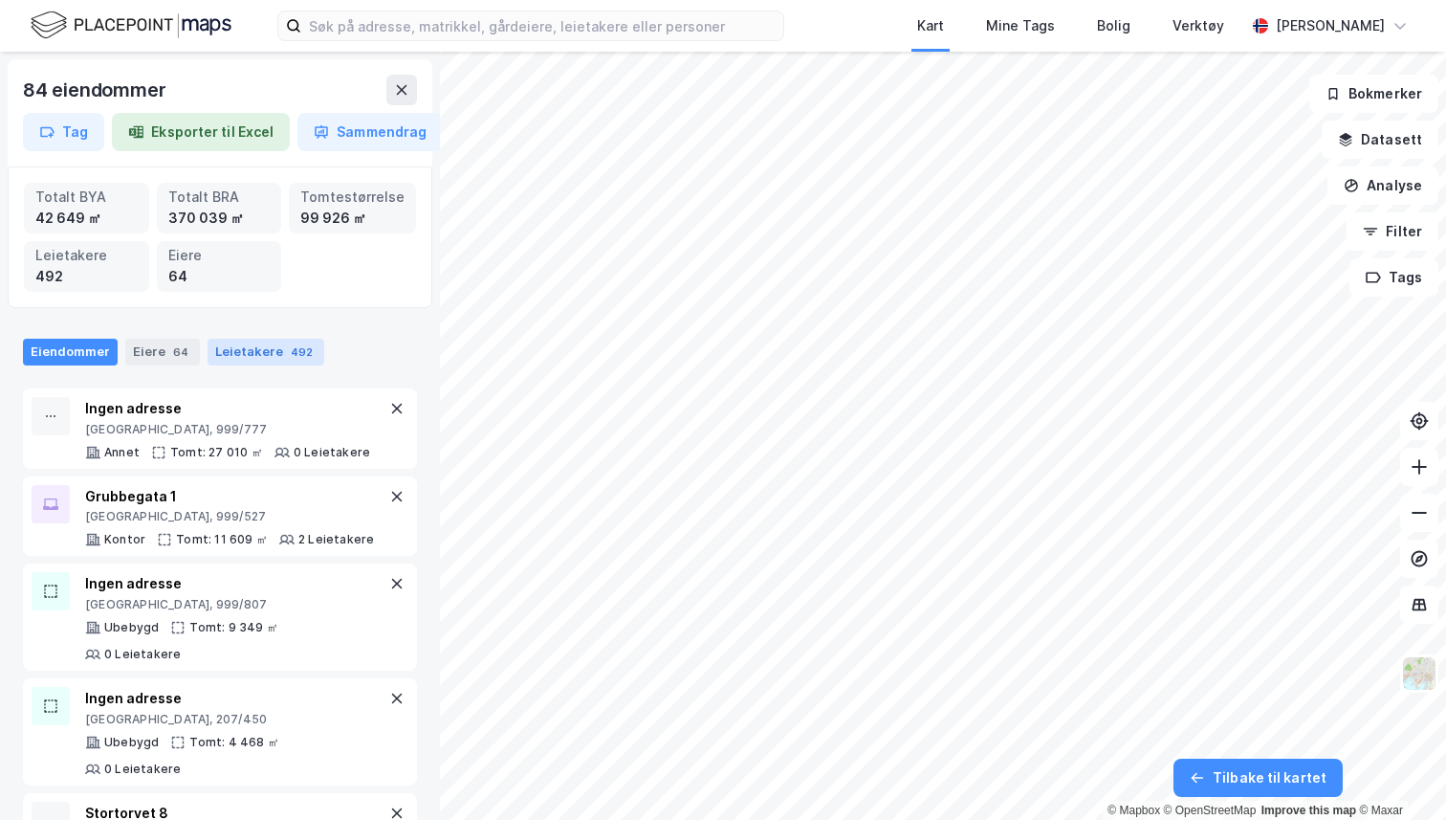
click at [250, 361] on div "Leietakere 492" at bounding box center [266, 352] width 117 height 27
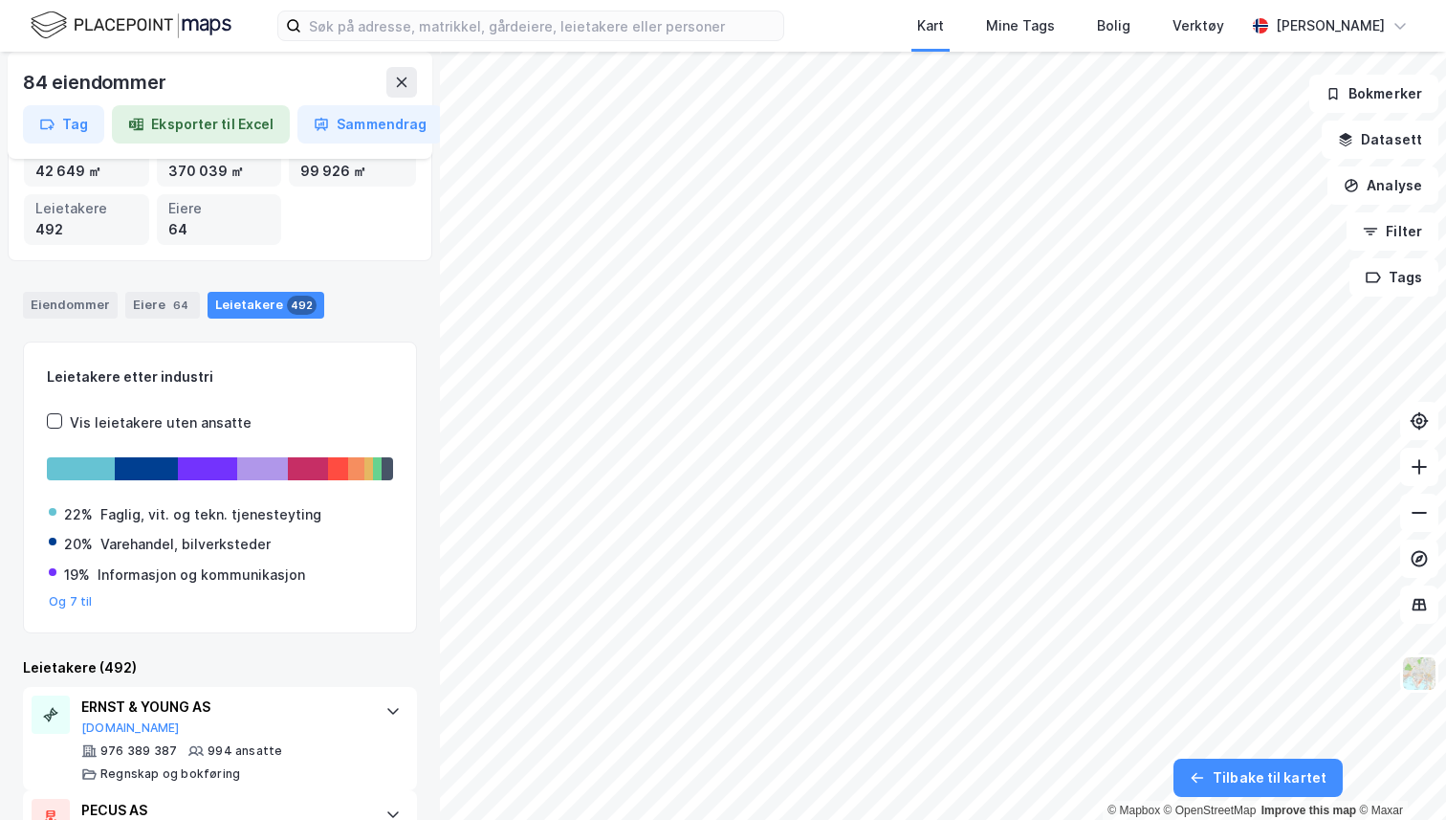
scroll to position [40, 0]
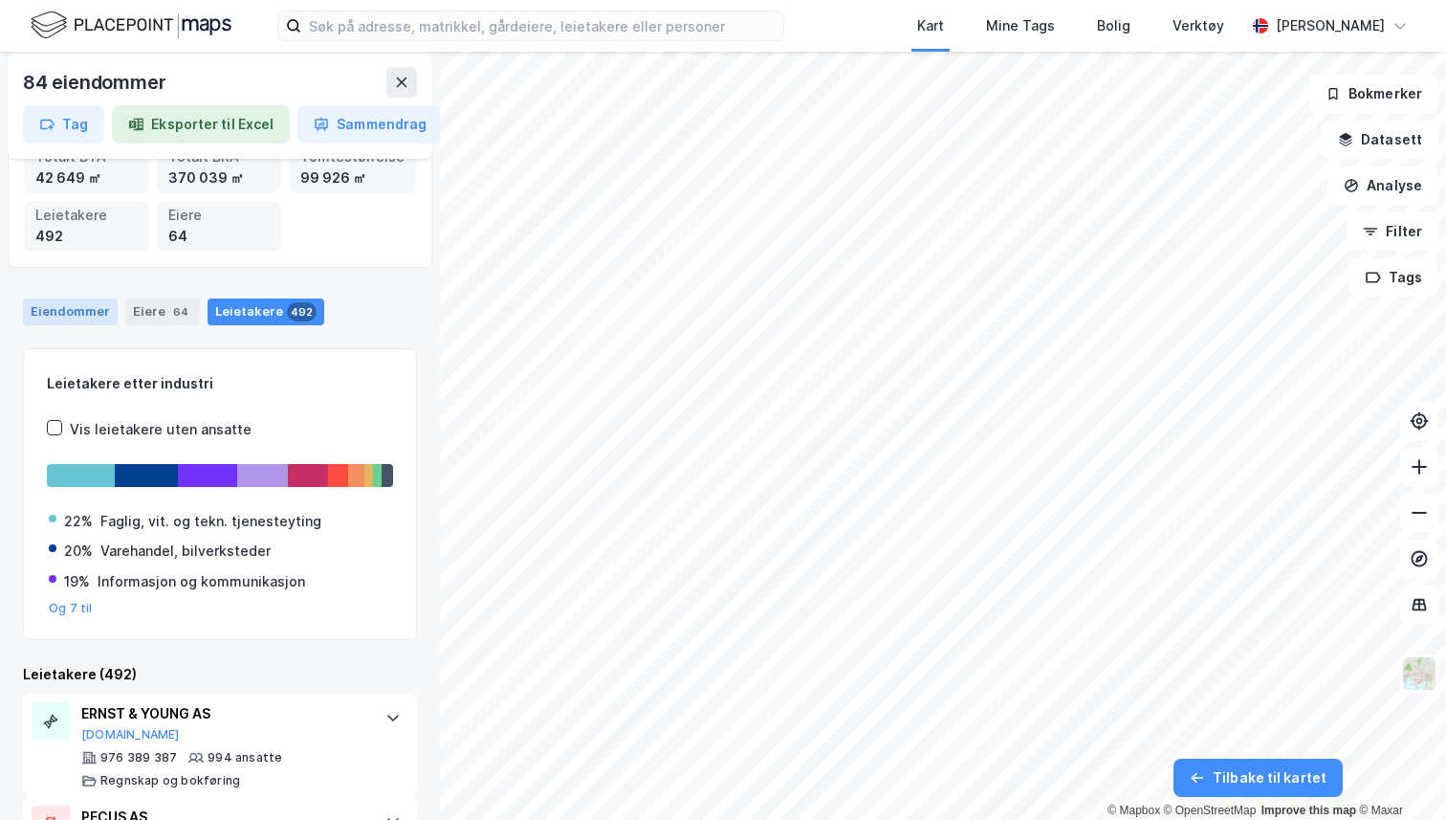
click at [98, 306] on div "Eiendommer" at bounding box center [70, 311] width 95 height 27
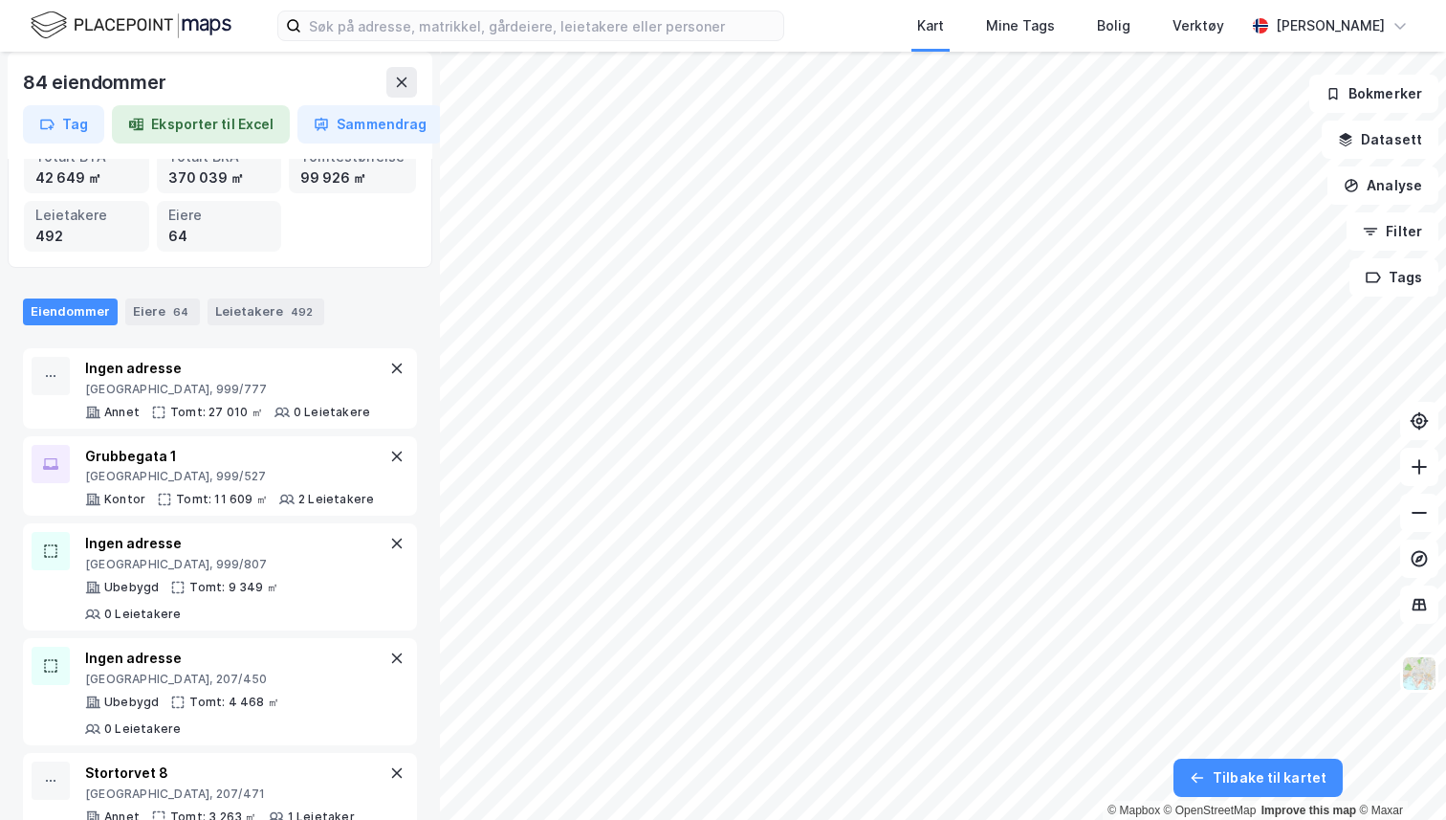
scroll to position [0, 0]
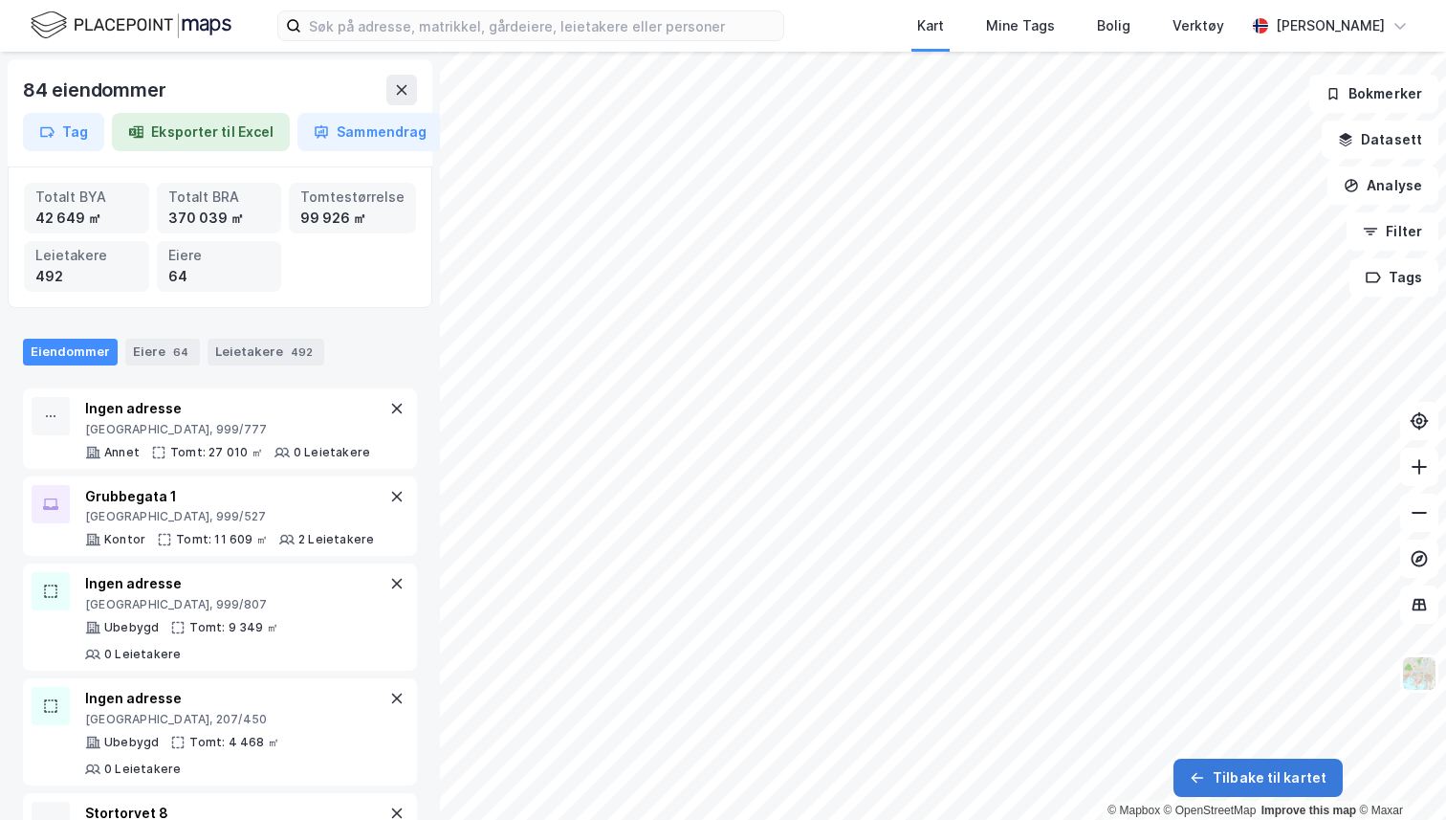
click at [1289, 786] on button "Tilbake til kartet" at bounding box center [1258, 778] width 169 height 38
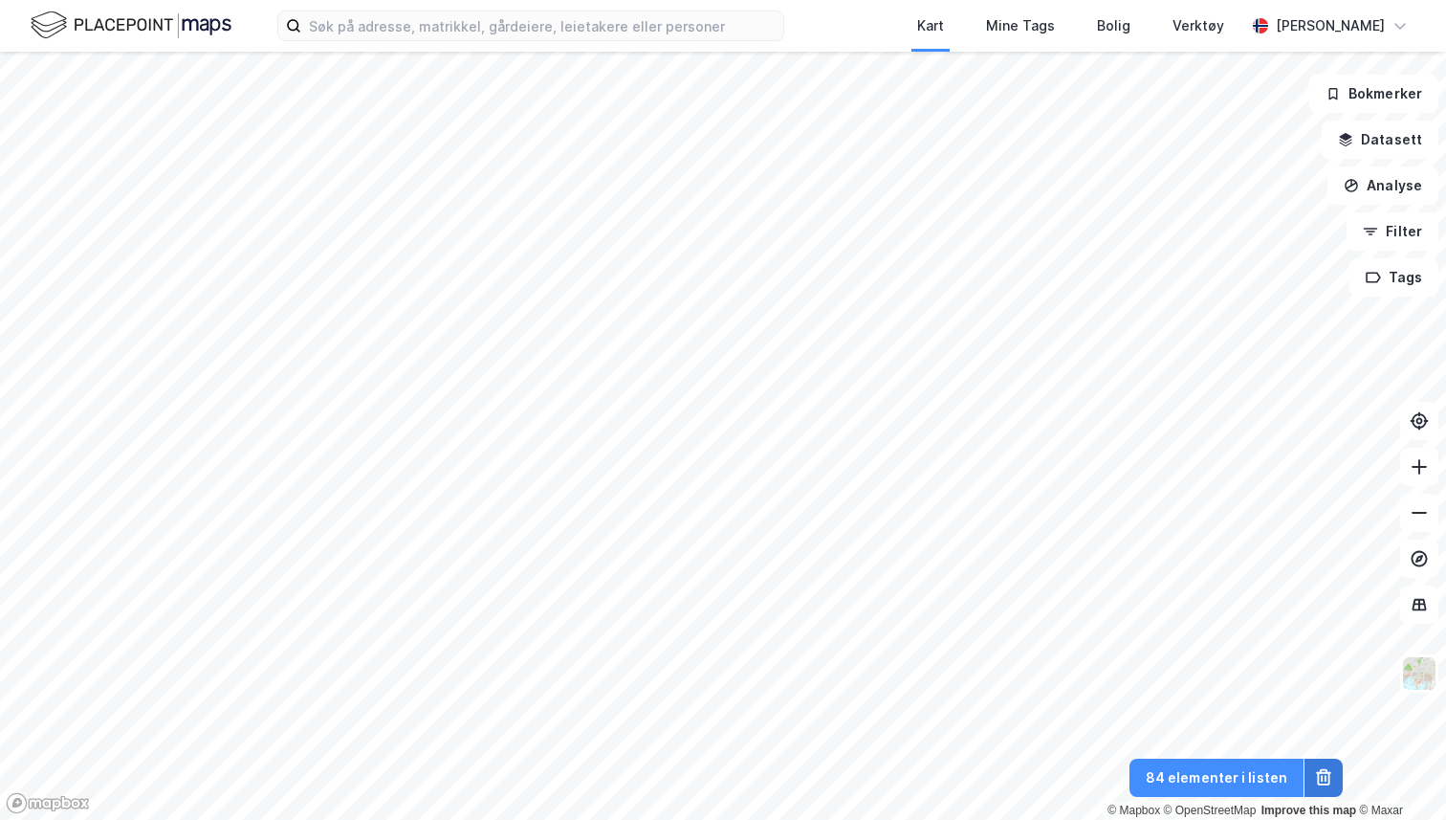
click at [1329, 775] on icon at bounding box center [1323, 778] width 12 height 13
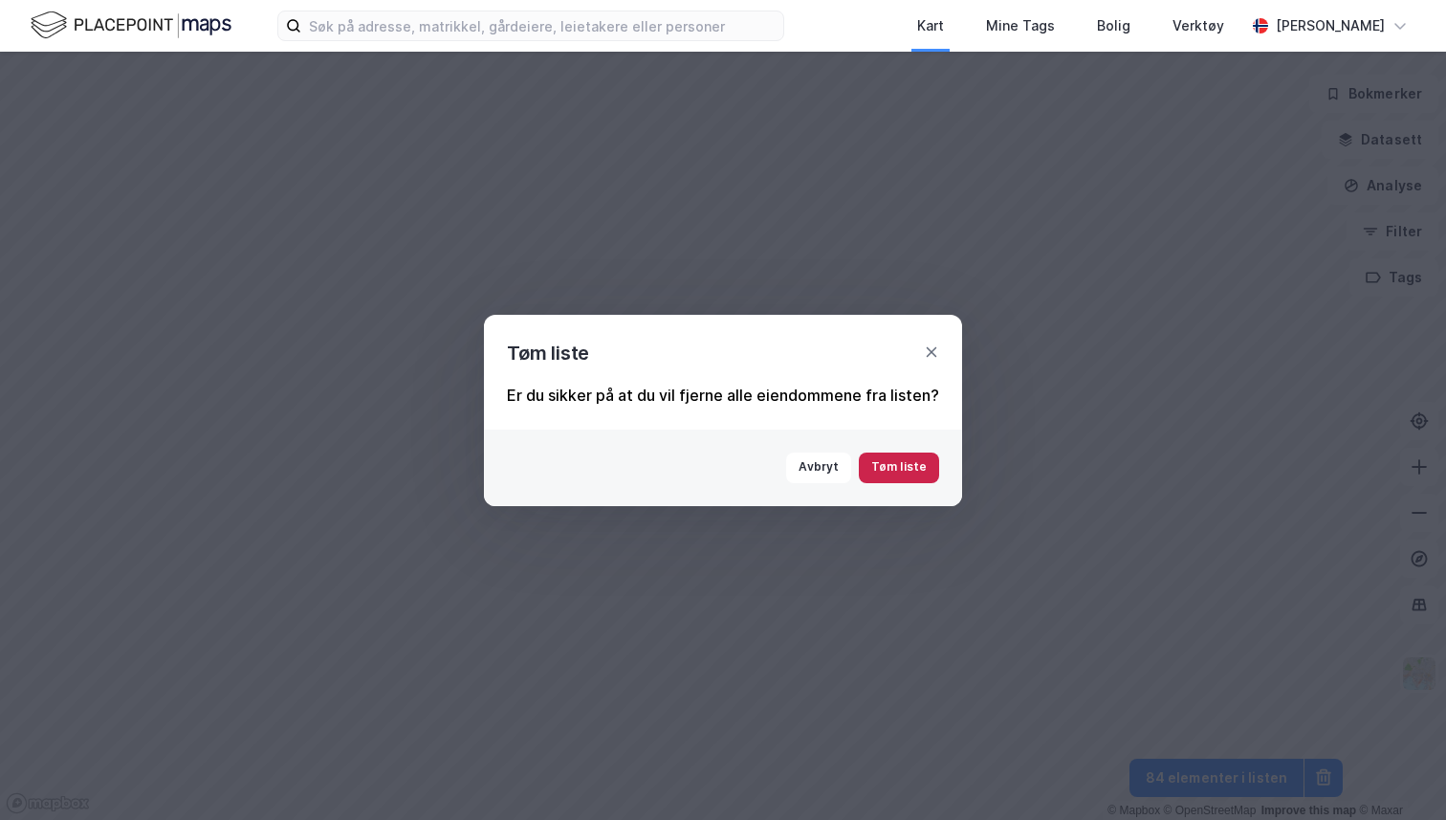
click at [897, 463] on button "Tøm liste" at bounding box center [899, 467] width 80 height 31
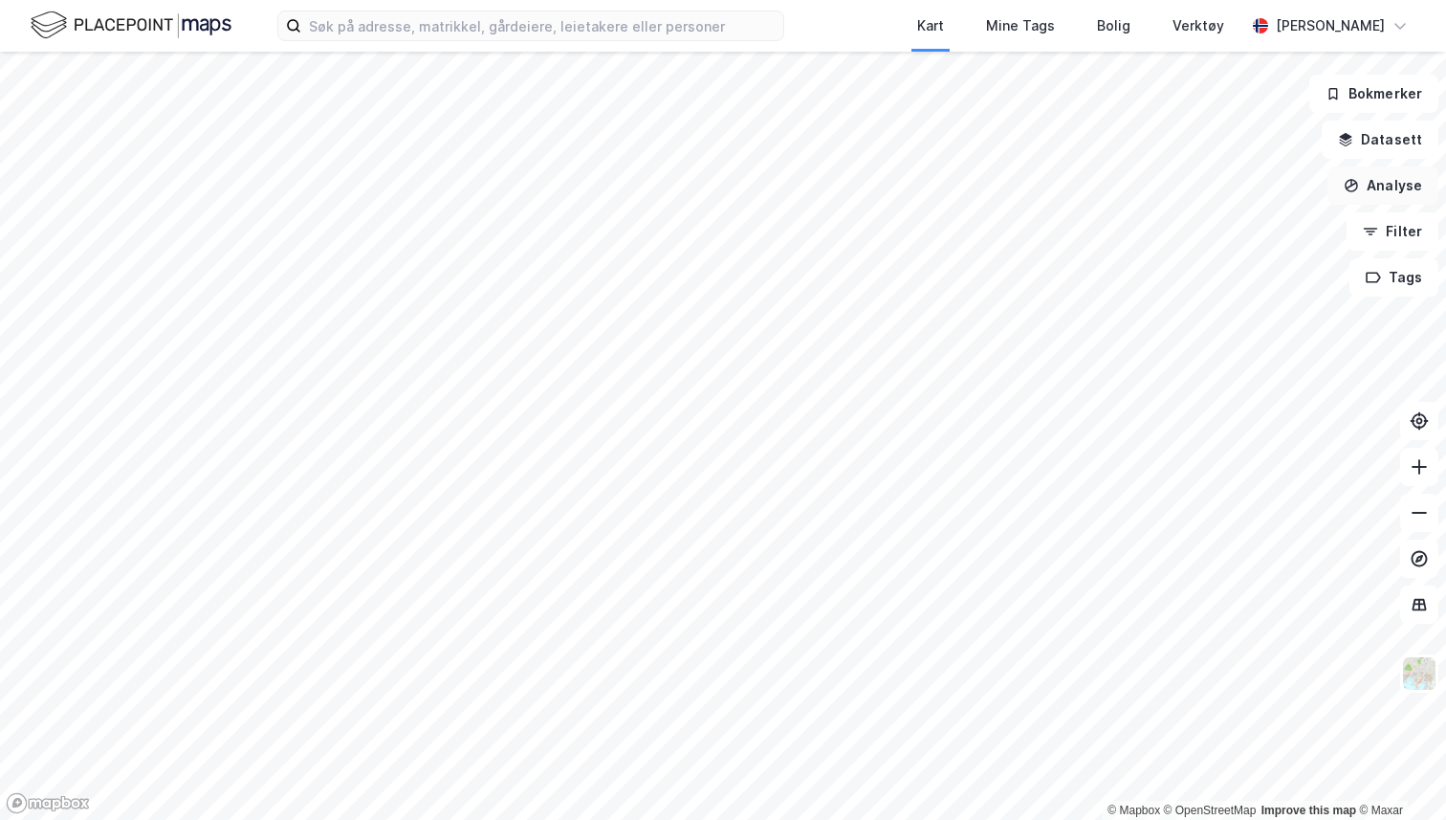
click at [1386, 194] on button "Analyse" at bounding box center [1383, 185] width 111 height 38
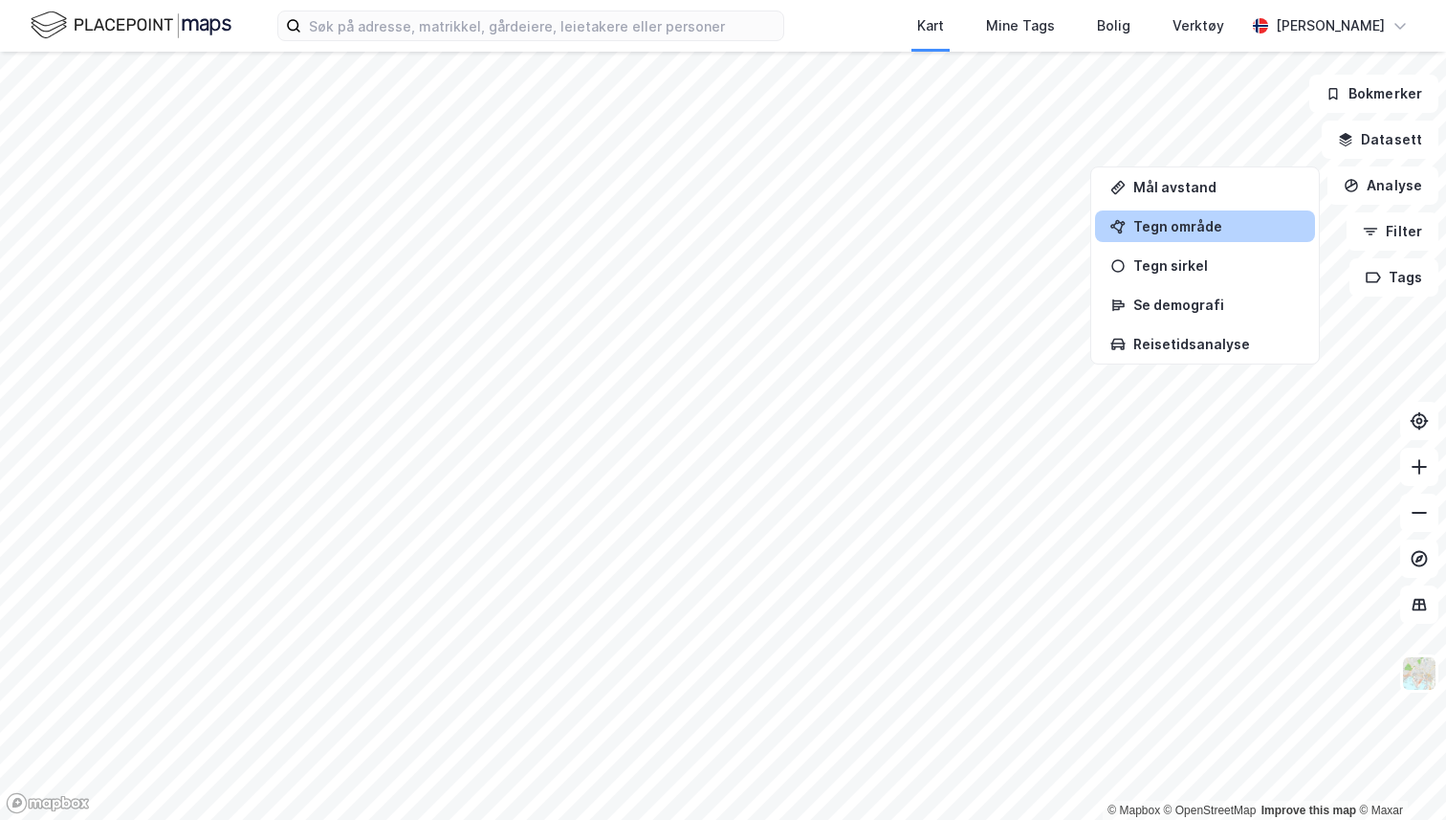
click at [1223, 229] on div "Tegn område" at bounding box center [1217, 226] width 166 height 16
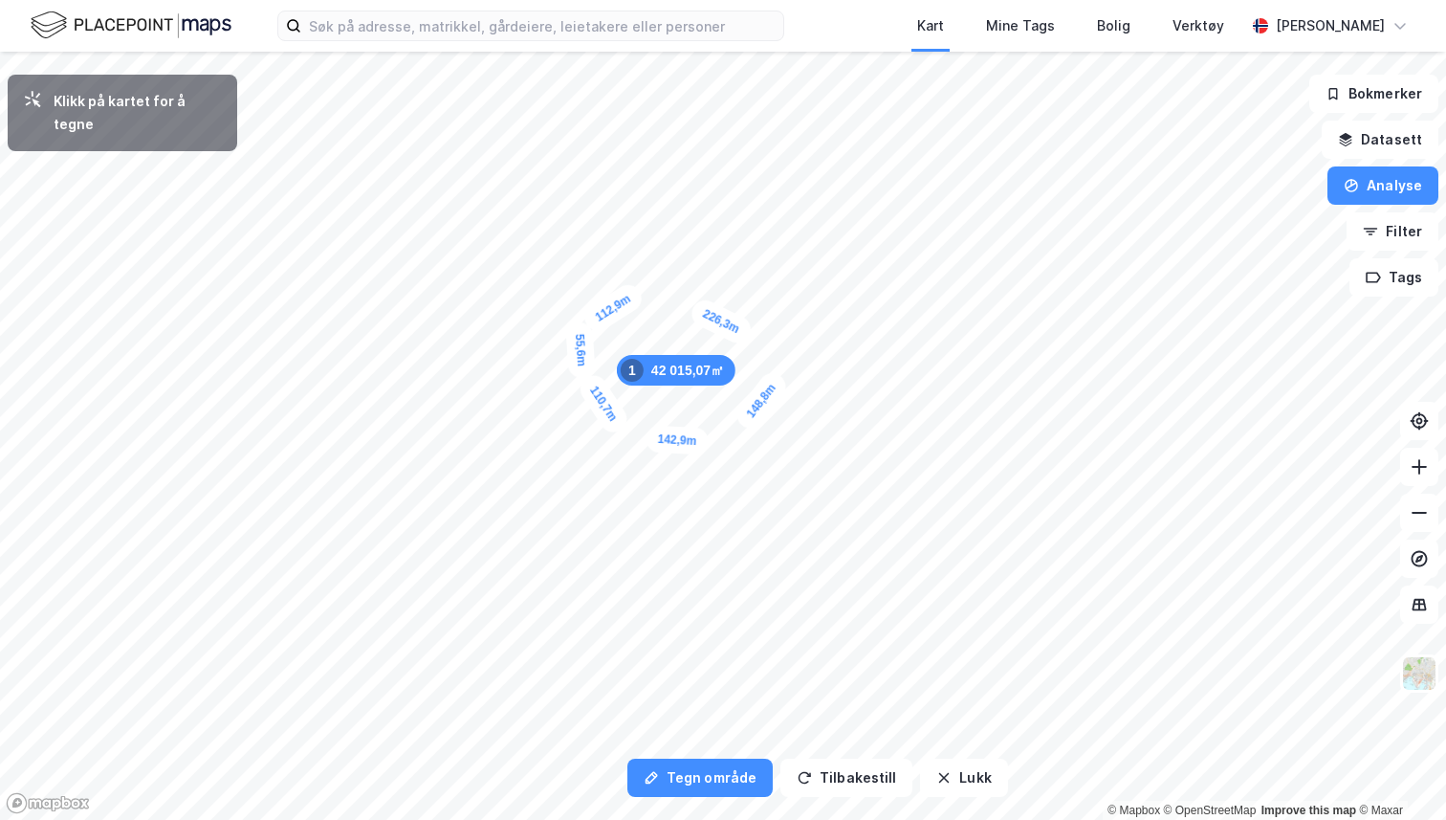
click at [579, 330] on div "55,6m" at bounding box center [580, 349] width 31 height 57
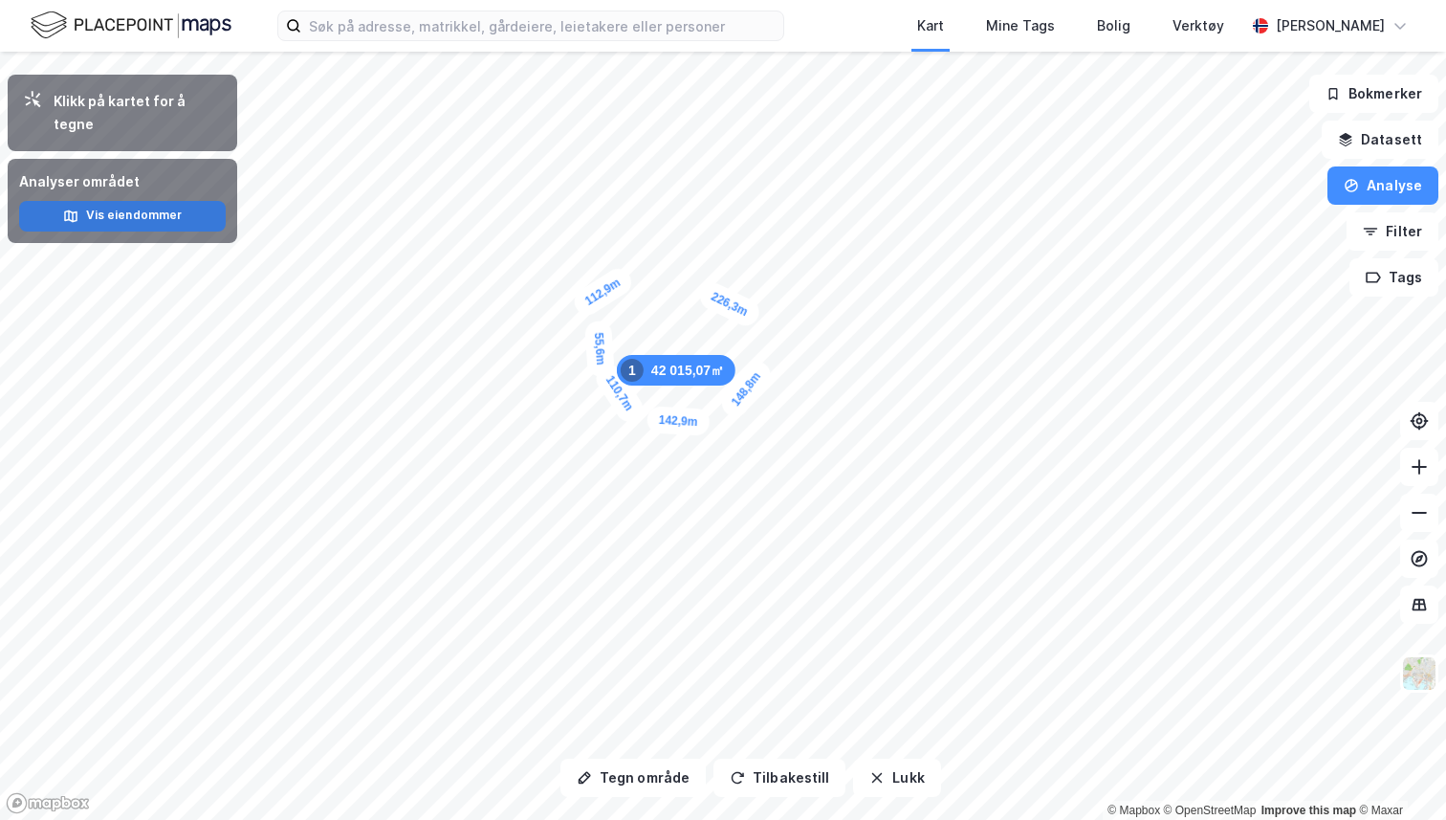
click at [172, 201] on button "Vis eiendommer" at bounding box center [122, 216] width 207 height 31
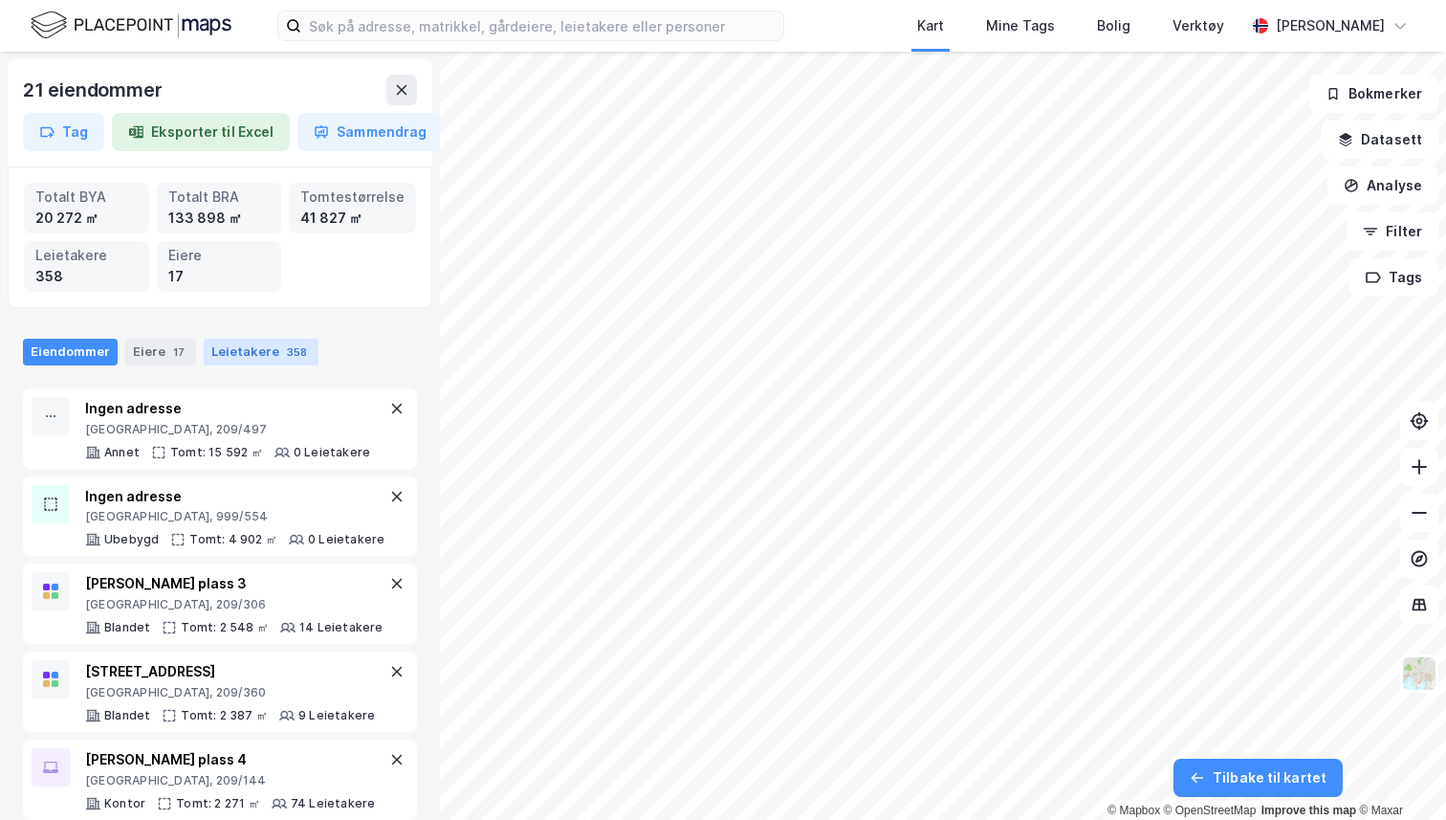
click at [271, 339] on div "Leietakere 358" at bounding box center [261, 352] width 115 height 27
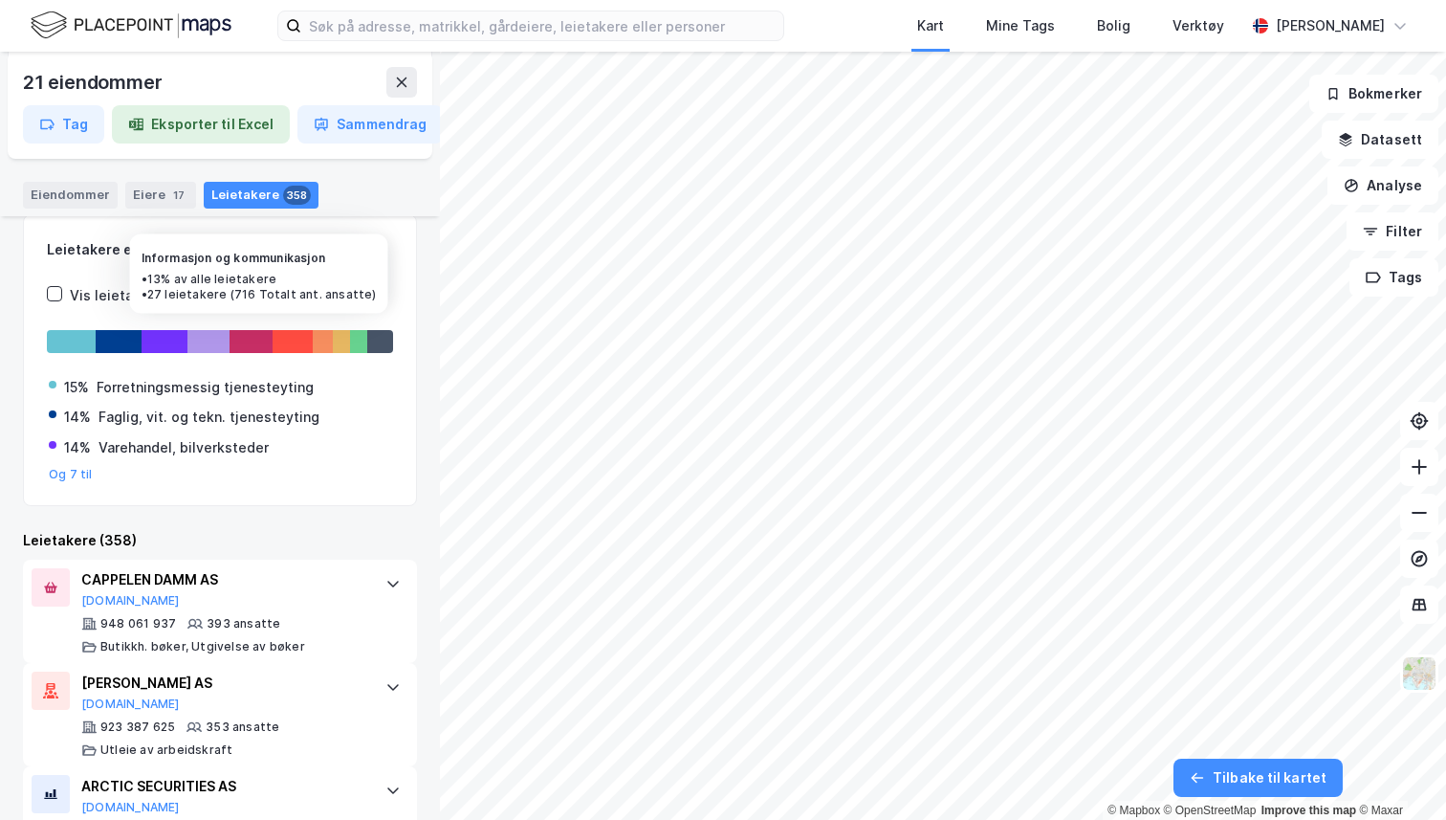
scroll to position [181, 0]
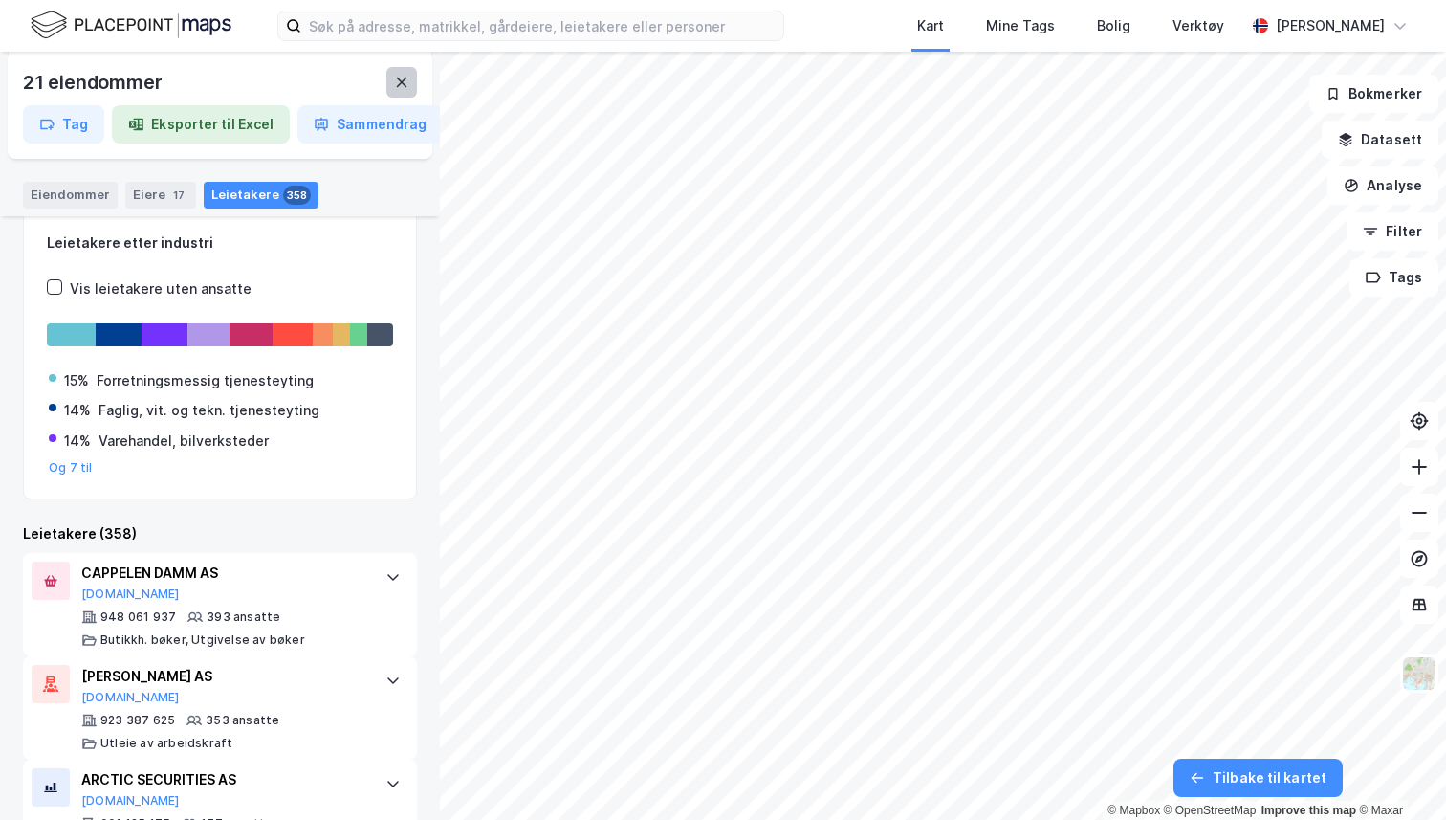
click at [410, 89] on button at bounding box center [401, 82] width 31 height 31
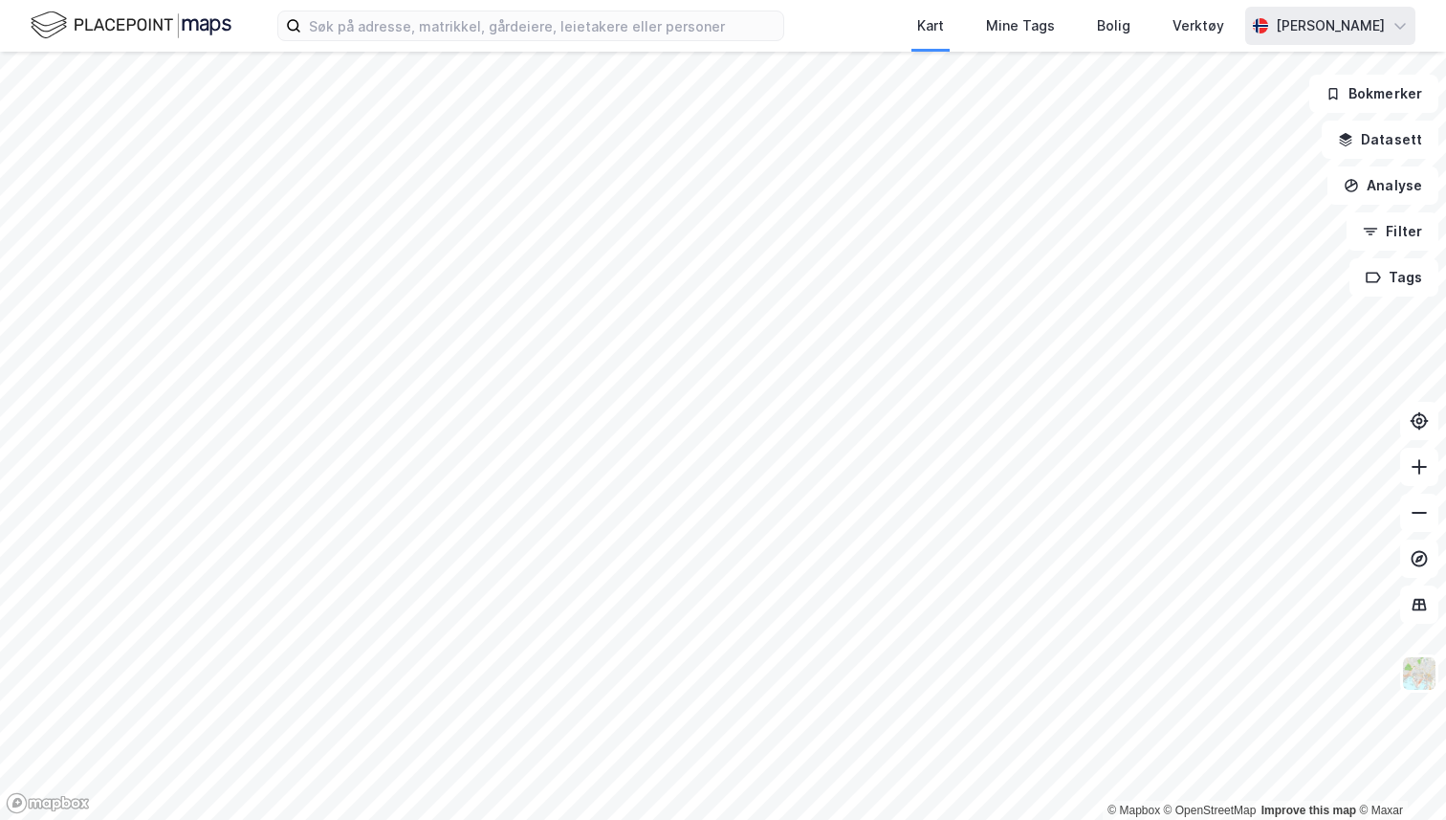
click at [1284, 9] on div "[PERSON_NAME]" at bounding box center [1330, 26] width 170 height 38
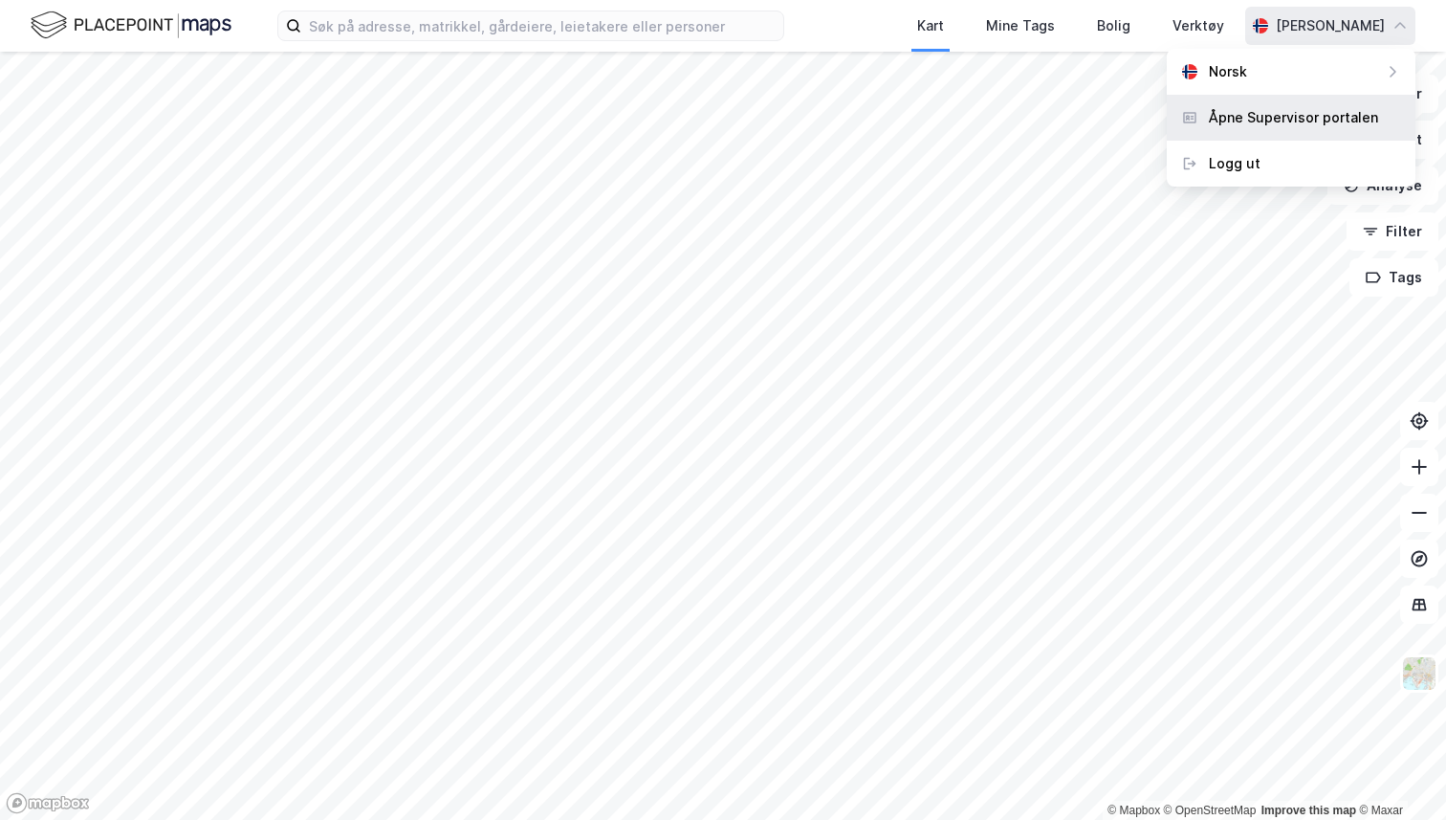
click at [1268, 111] on div "Åpne Supervisor portalen" at bounding box center [1293, 117] width 169 height 23
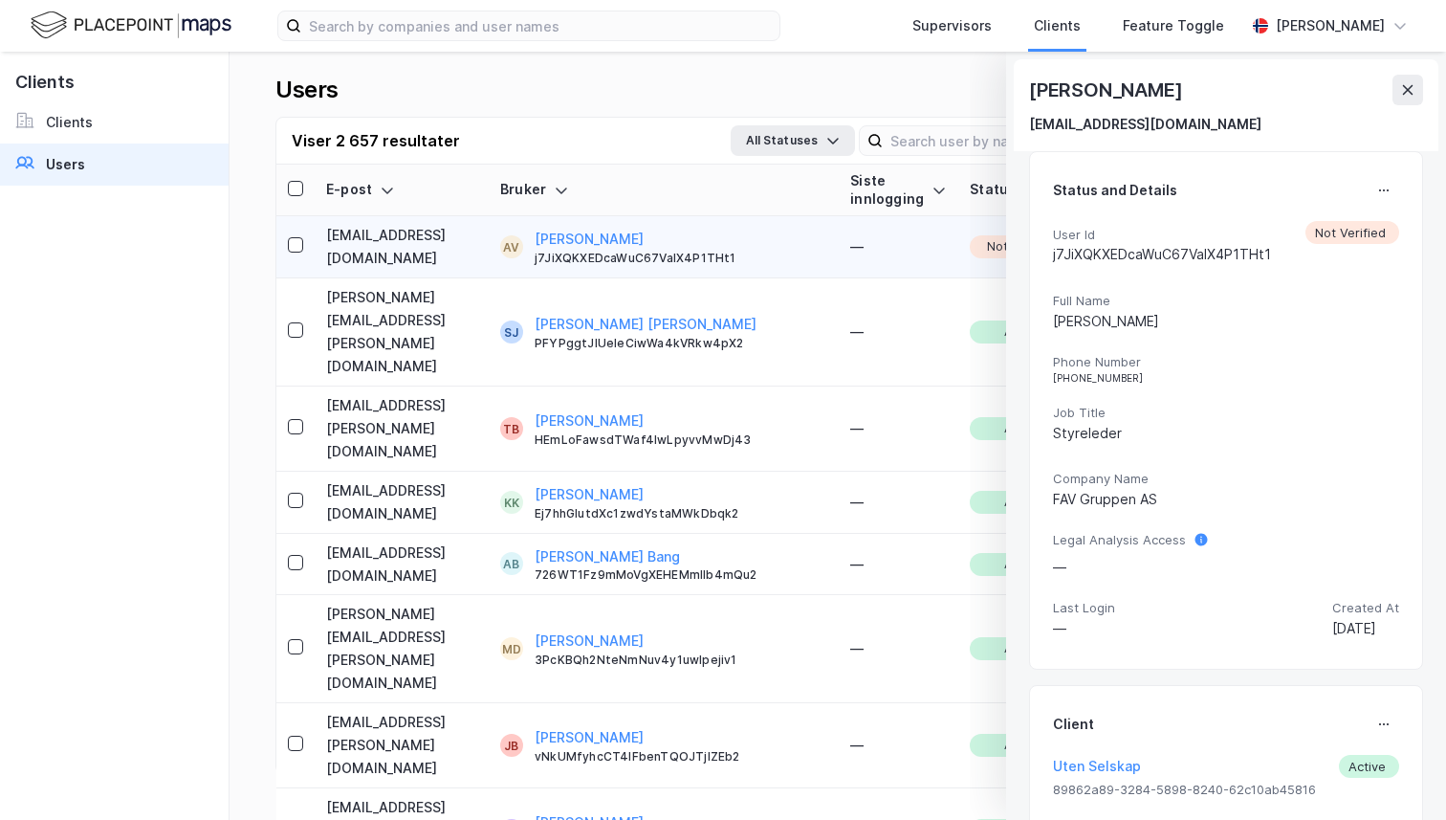
click at [1380, 95] on div "[PERSON_NAME]" at bounding box center [1226, 90] width 394 height 31
click at [1399, 94] on button at bounding box center [1408, 90] width 31 height 31
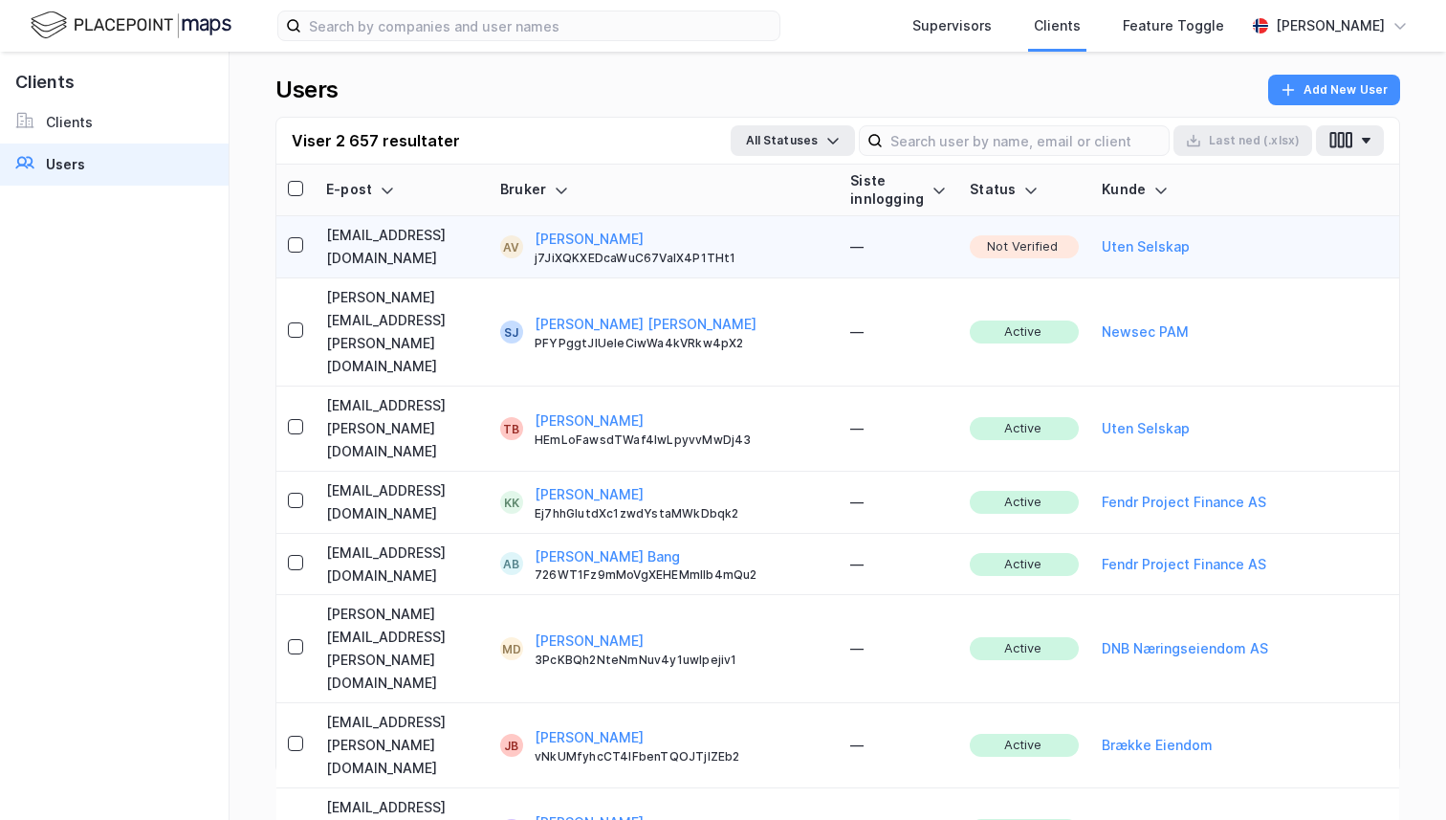
click at [381, 248] on td "[EMAIL_ADDRESS][DOMAIN_NAME]" at bounding box center [402, 247] width 174 height 62
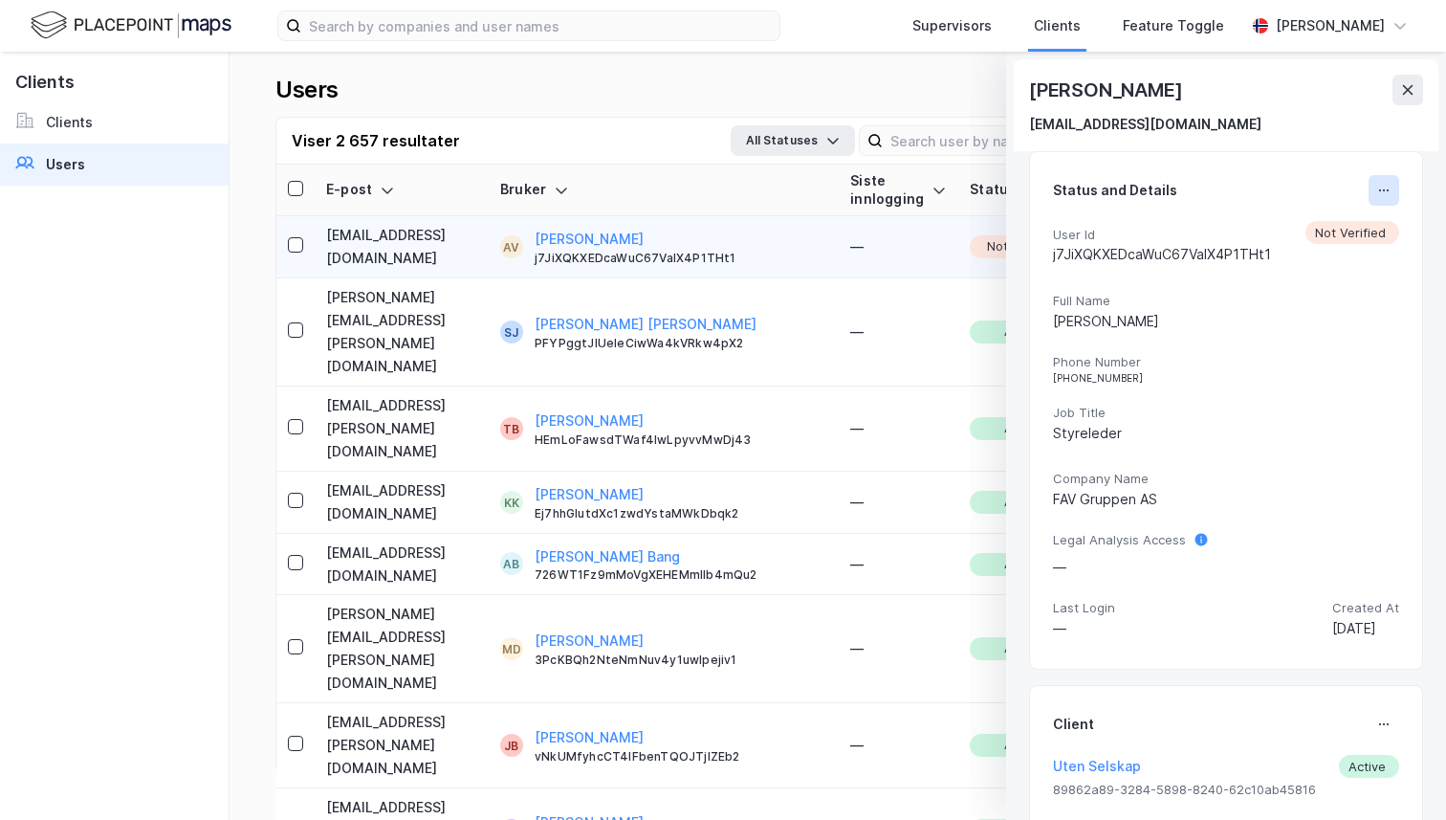
click at [1372, 195] on button at bounding box center [1384, 190] width 31 height 31
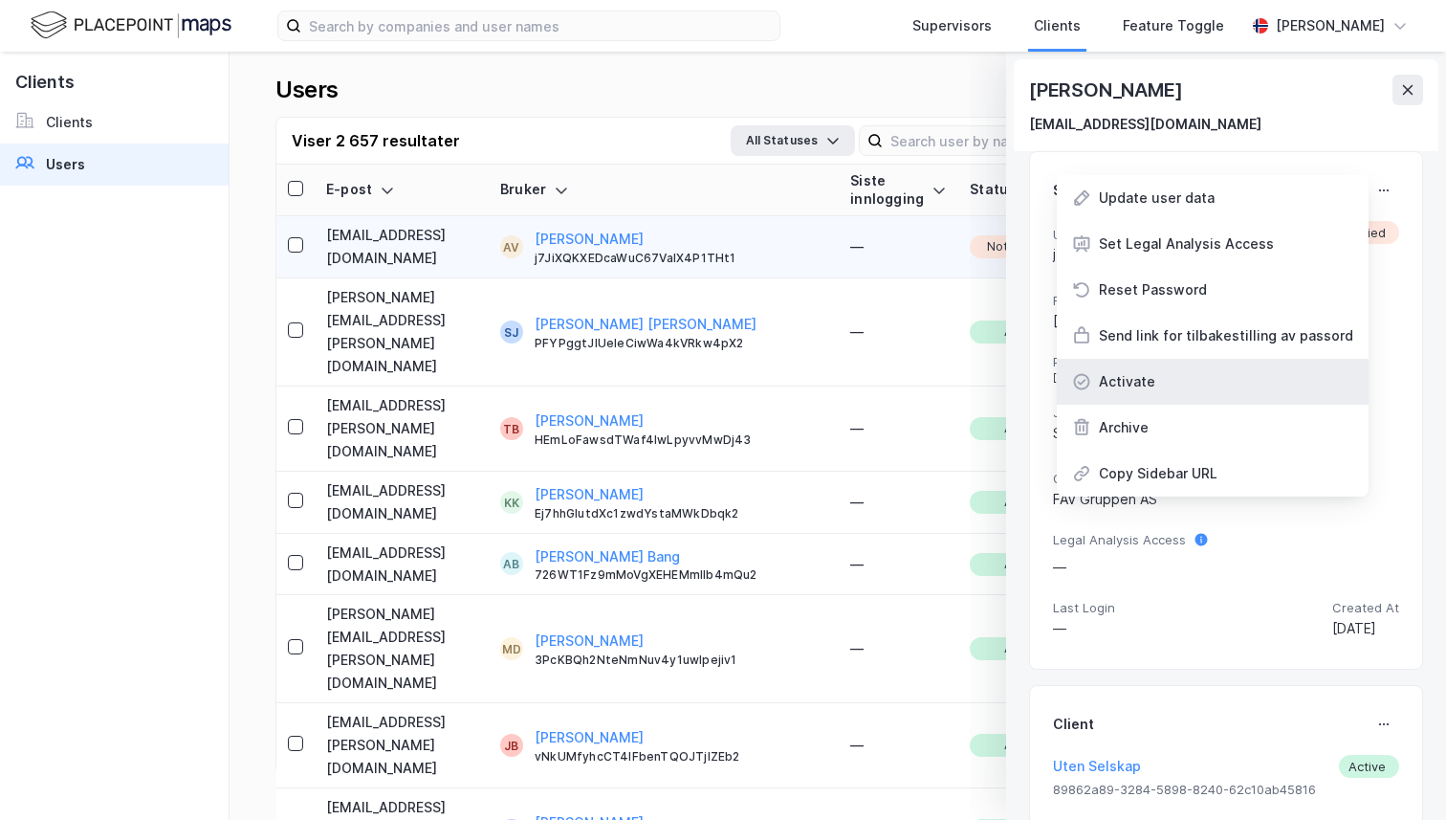
click at [1273, 379] on div "Activate" at bounding box center [1213, 382] width 312 height 46
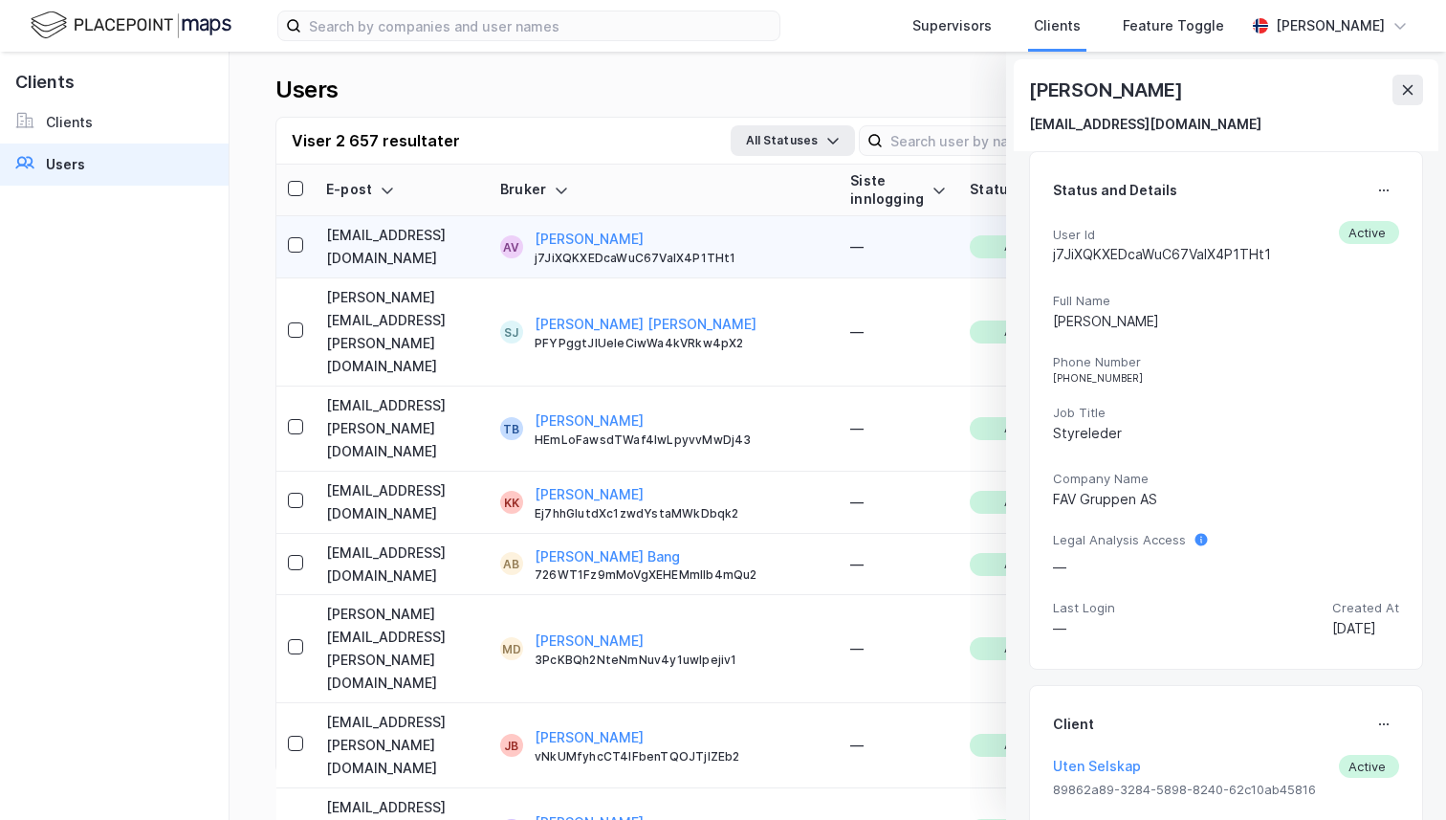
click at [1421, 83] on button at bounding box center [1408, 90] width 31 height 31
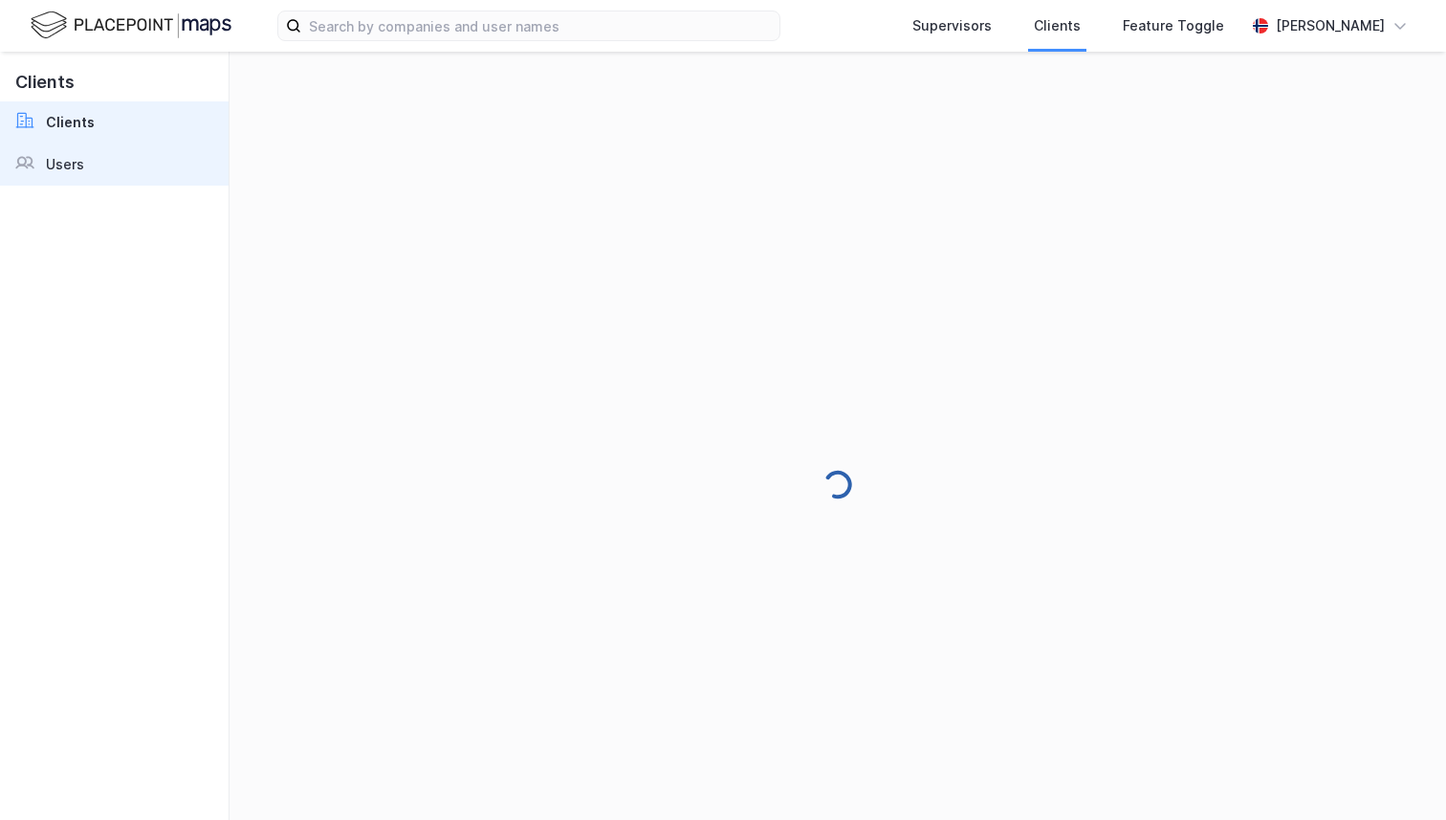
click at [79, 171] on div "Users" at bounding box center [65, 164] width 38 height 23
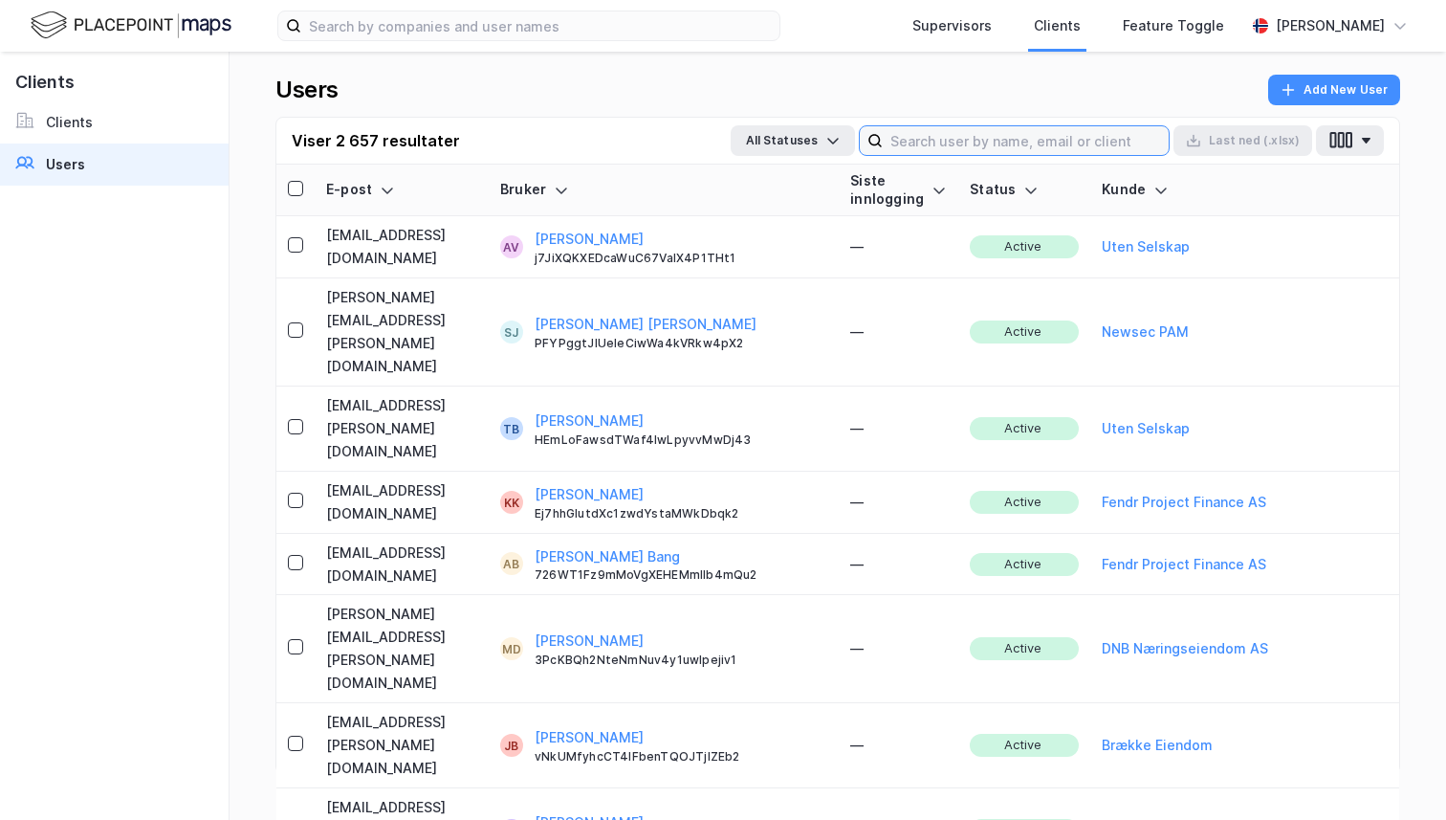
click at [1041, 144] on input at bounding box center [1026, 140] width 286 height 29
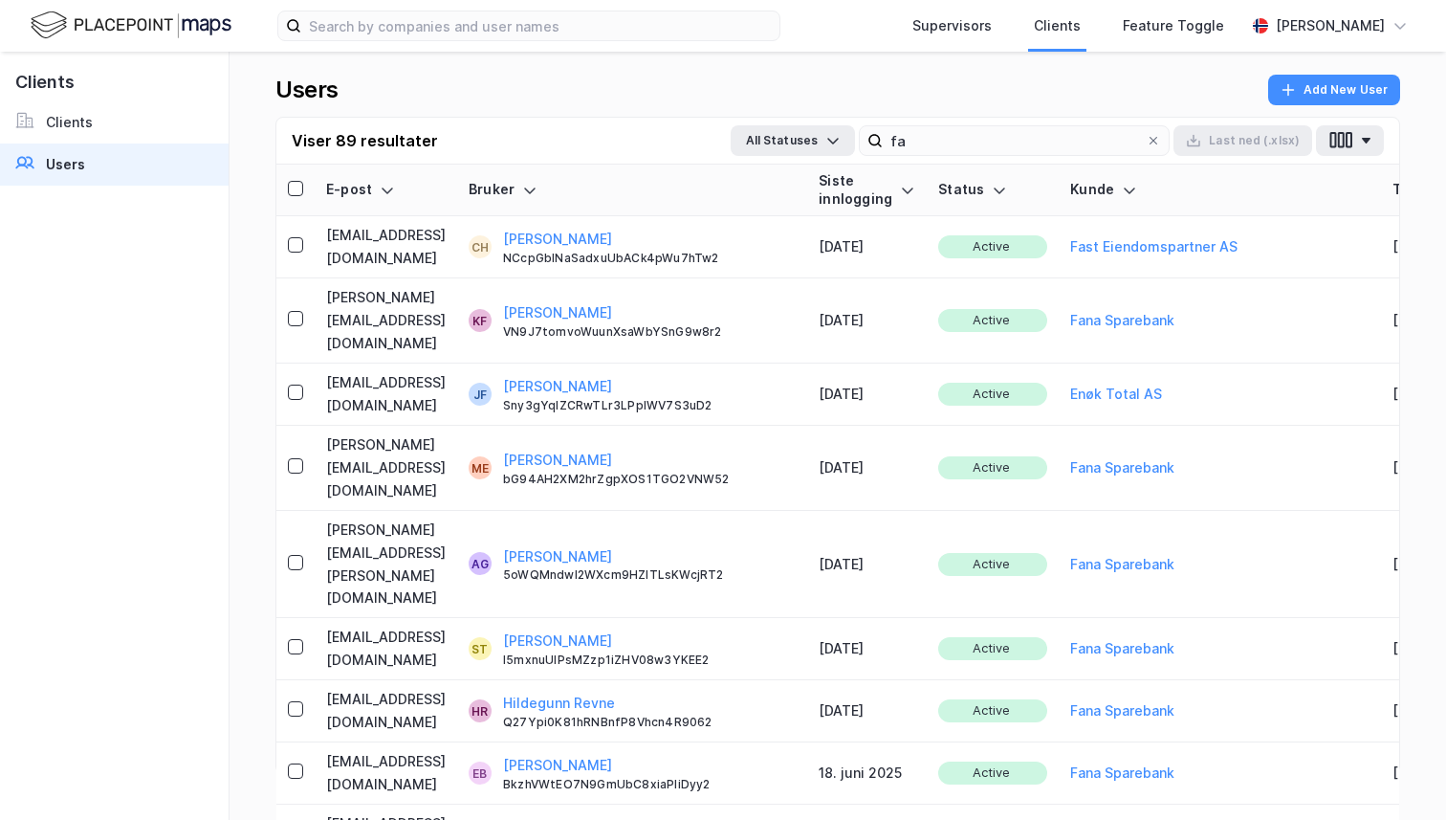
click at [1059, 172] on th "Status" at bounding box center [993, 191] width 132 height 52
click at [1059, 149] on input "fa" at bounding box center [1014, 140] width 263 height 29
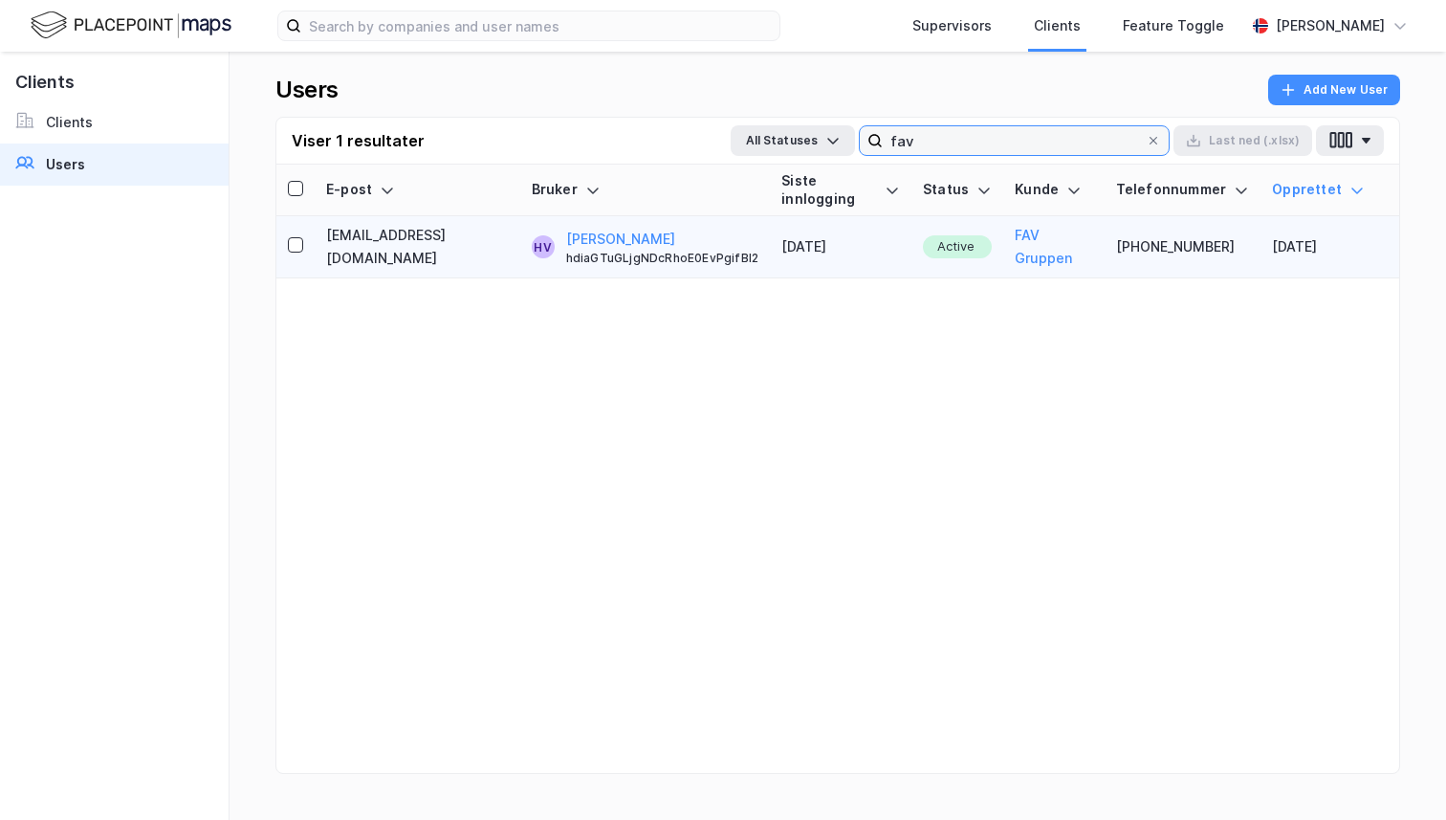
type input "fav"
drag, startPoint x: 397, startPoint y: 221, endPoint x: 316, endPoint y: 225, distance: 81.4
click at [316, 222] on tr "[EMAIL_ADDRESS][DOMAIN_NAME] HV [PERSON_NAME] hdiaGTuGLjgNDcRhoE0EvPgifBI2 [DAT…" at bounding box center [837, 247] width 1123 height 62
